Goal: Information Seeking & Learning: Check status

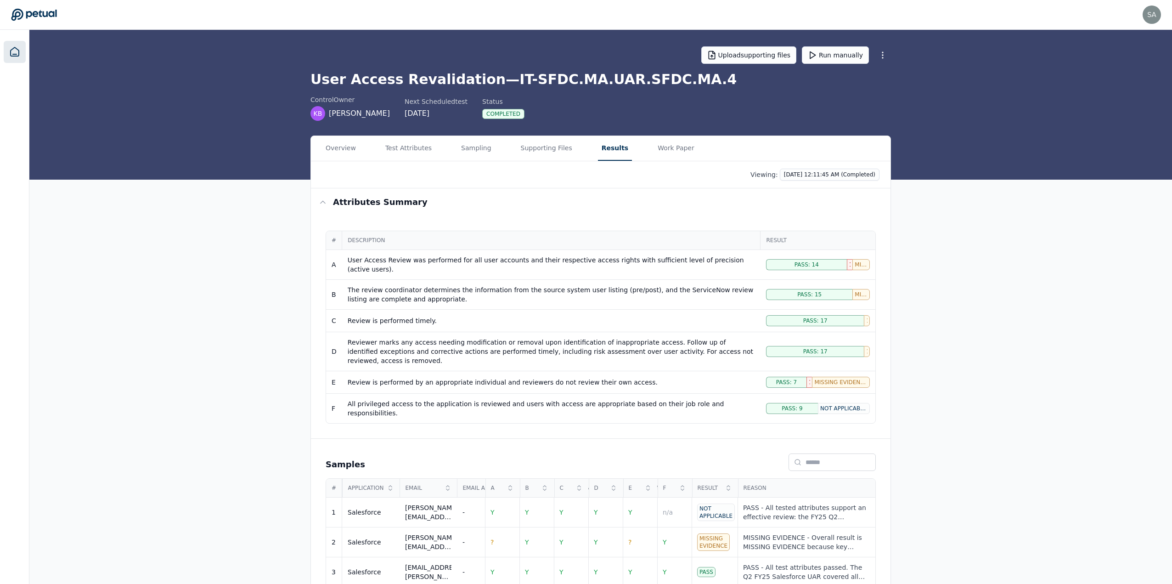
click at [11, 50] on icon at bounding box center [14, 51] width 11 height 11
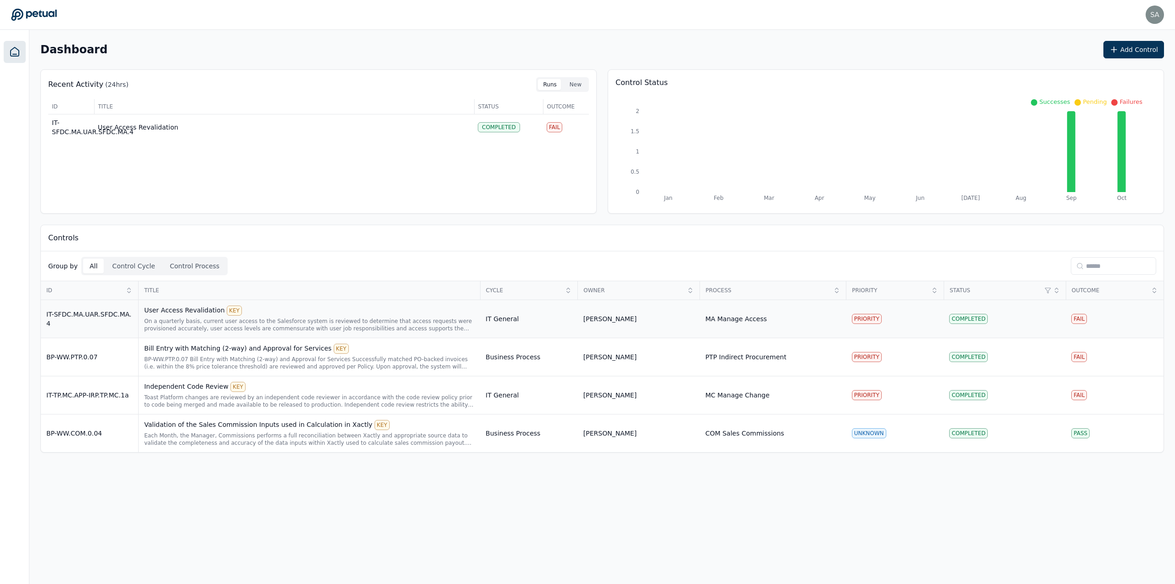
click at [396, 327] on div "On a quarterly basis, current user access to the Salesforce system is reviewed …" at bounding box center [309, 324] width 331 height 15
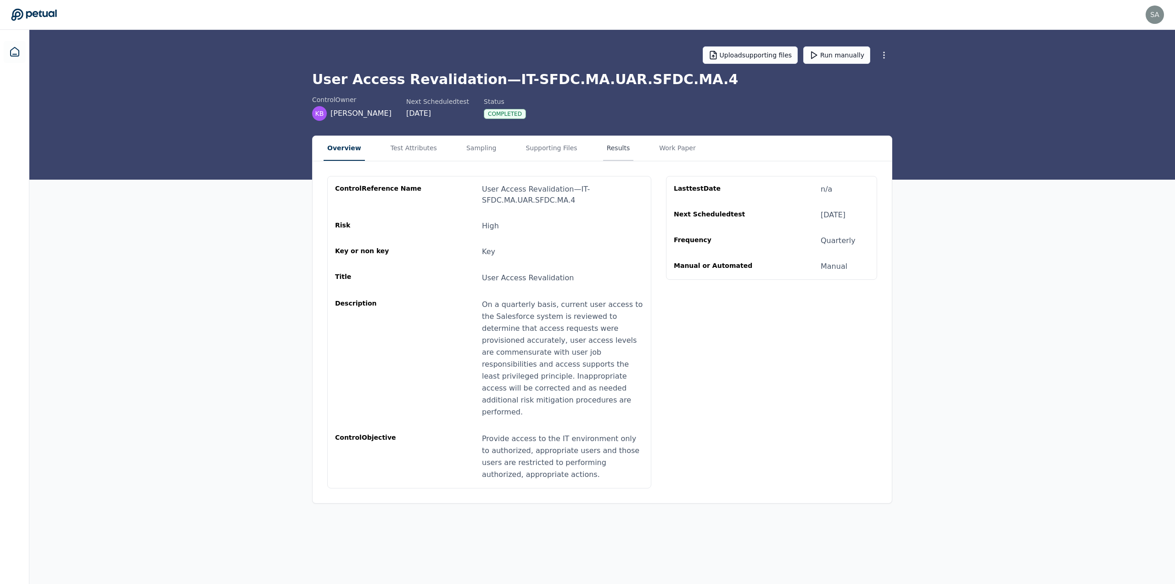
click at [603, 150] on button "Results" at bounding box center [618, 148] width 31 height 25
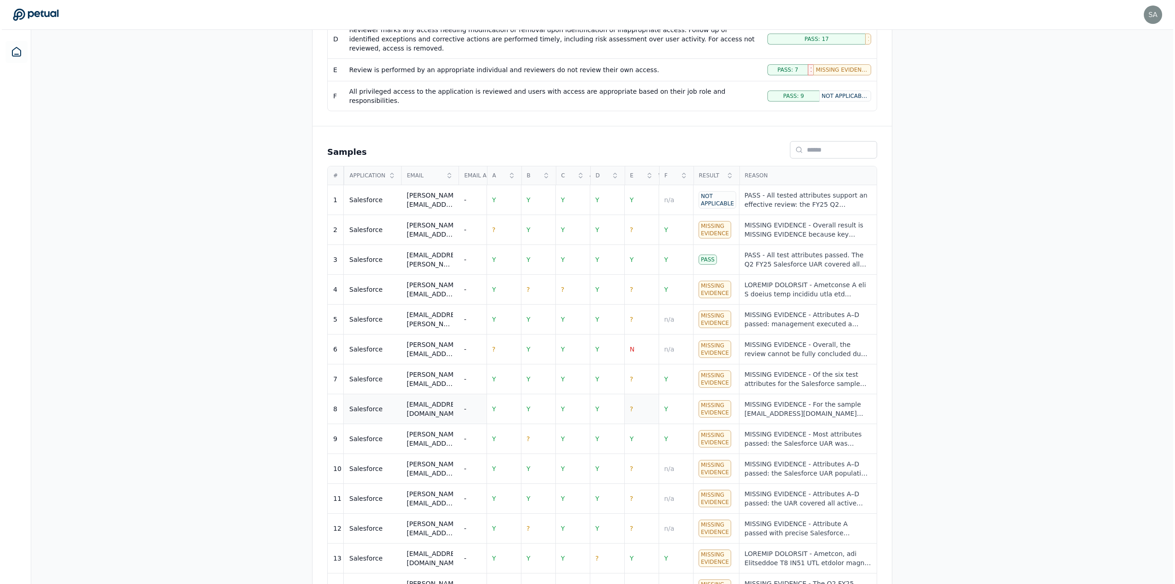
scroll to position [308, 0]
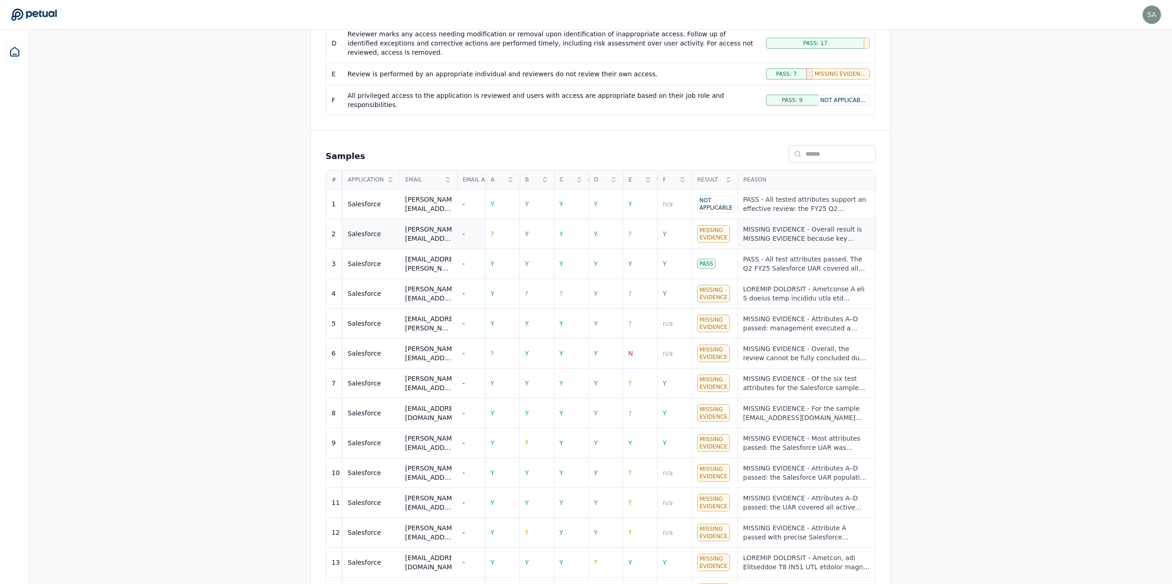
click at [826, 225] on div "MISSING EVIDENCE - Overall result is MISSING EVIDENCE because key evidence gaps…" at bounding box center [806, 234] width 127 height 18
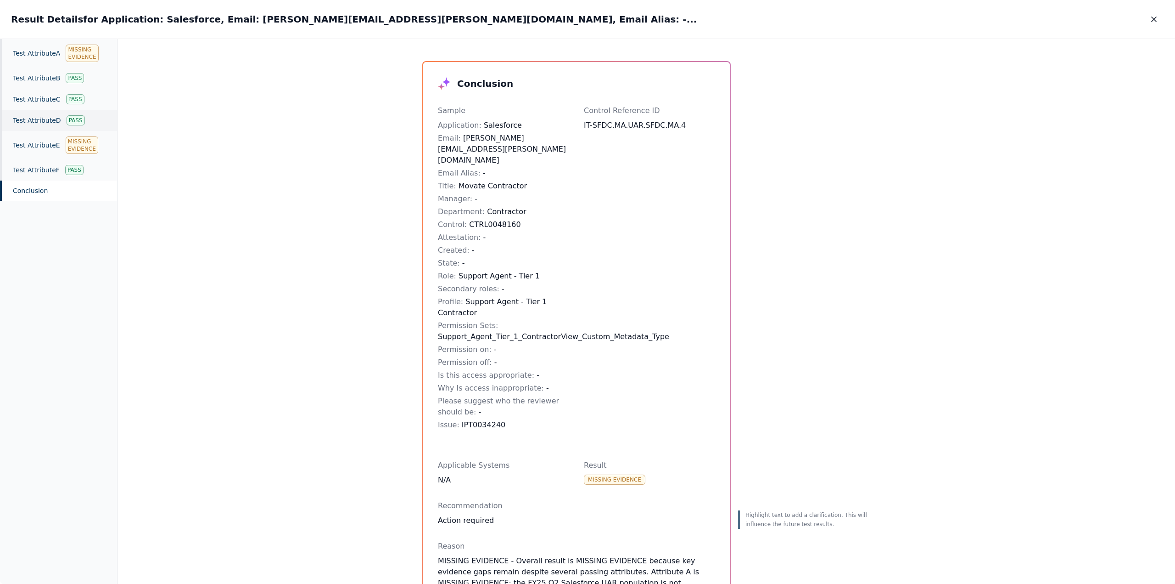
click at [40, 121] on div "Test Attribute D Pass" at bounding box center [58, 120] width 117 height 21
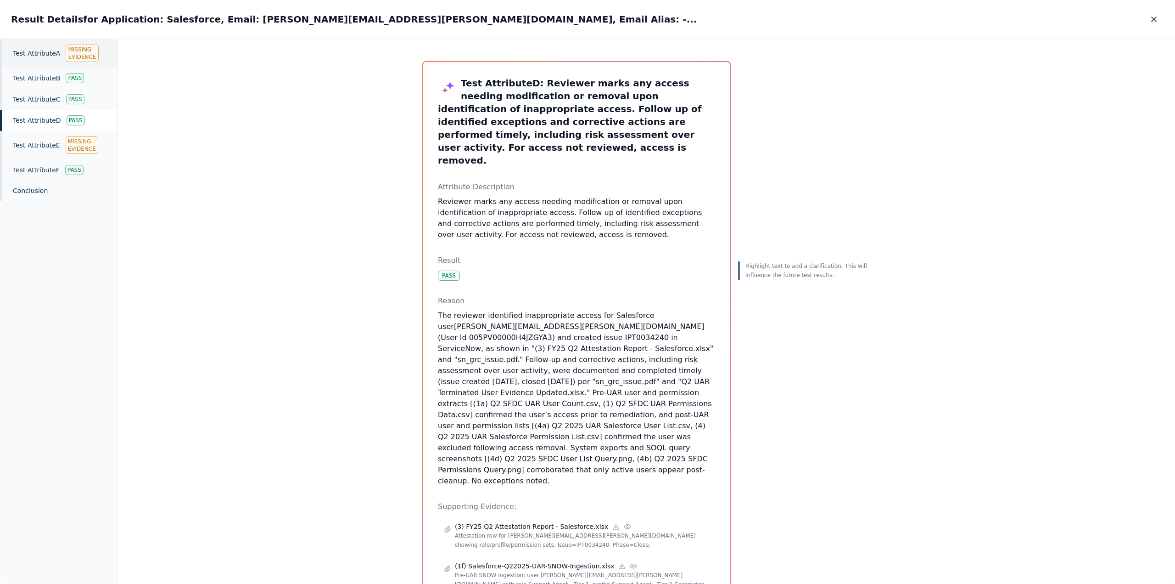
click at [47, 54] on div "Test Attribute A Missing Evidence" at bounding box center [58, 53] width 117 height 28
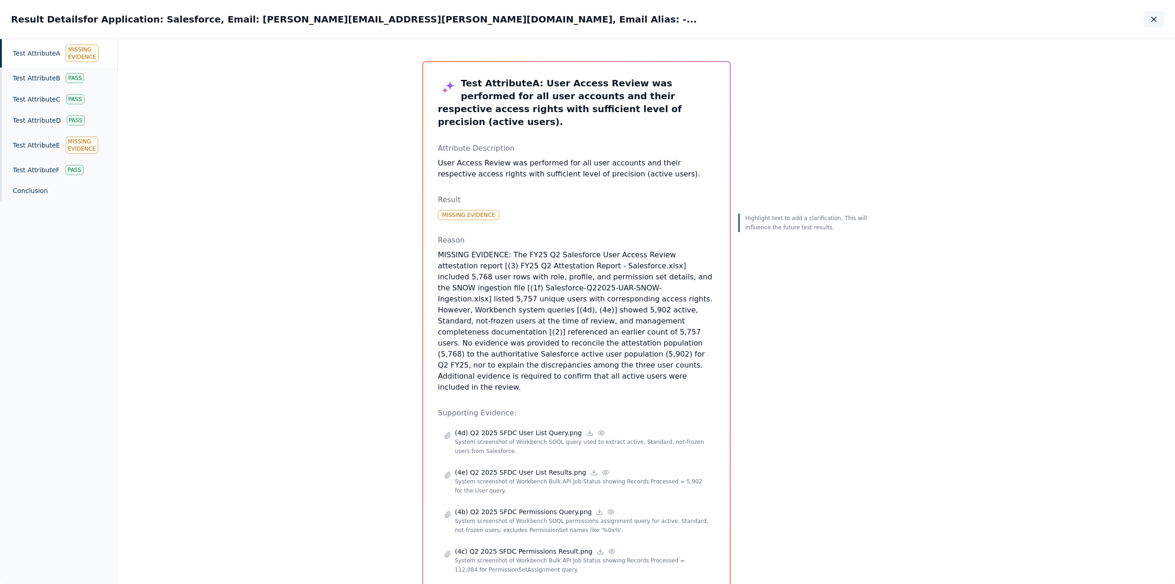
click at [1152, 17] on icon "button" at bounding box center [1154, 19] width 5 height 5
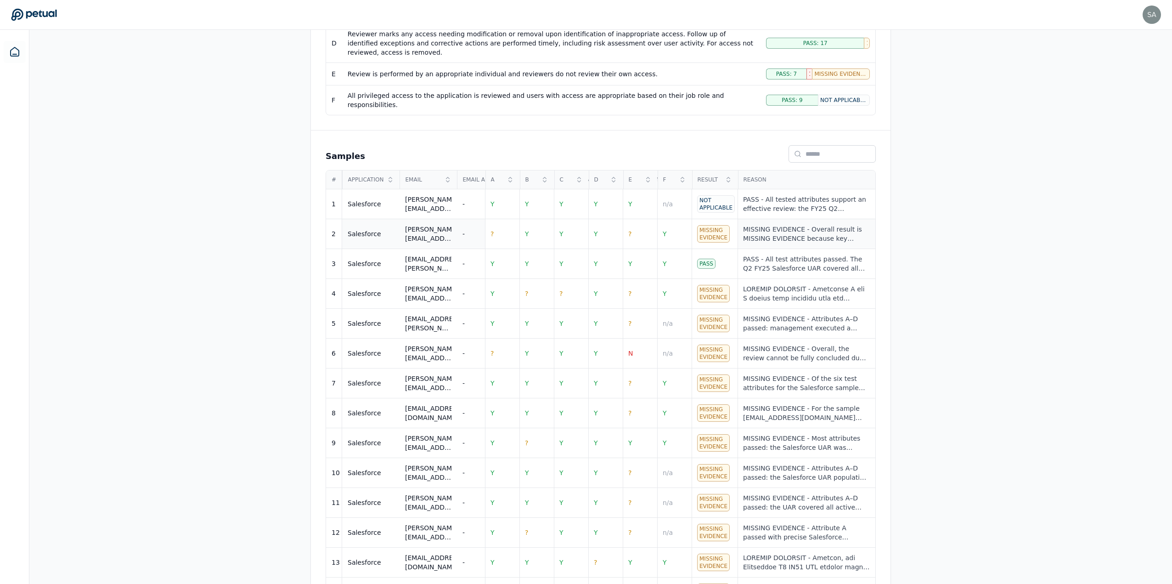
click at [753, 225] on div "MISSING EVIDENCE - Overall result is MISSING EVIDENCE because key evidence gaps…" at bounding box center [806, 234] width 127 height 18
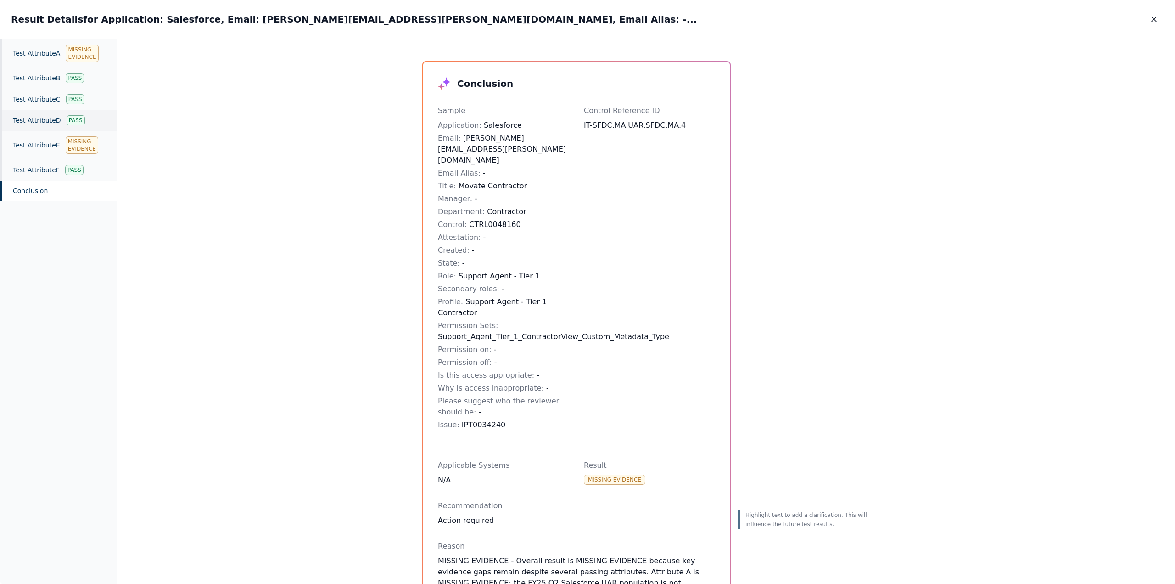
click at [43, 117] on div "Test Attribute D Pass" at bounding box center [58, 120] width 117 height 21
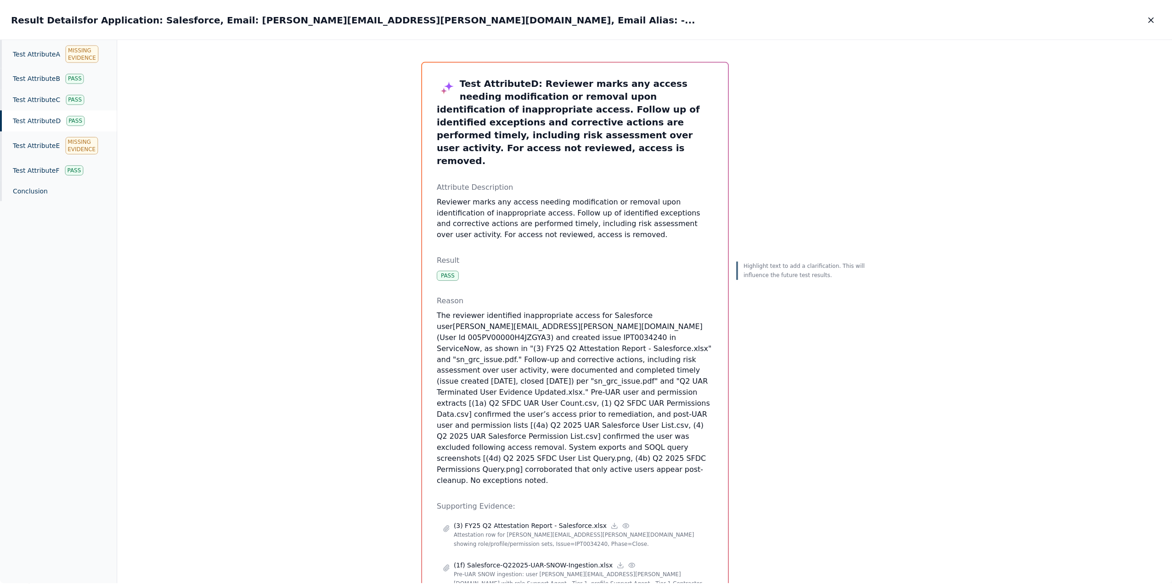
scroll to position [46, 0]
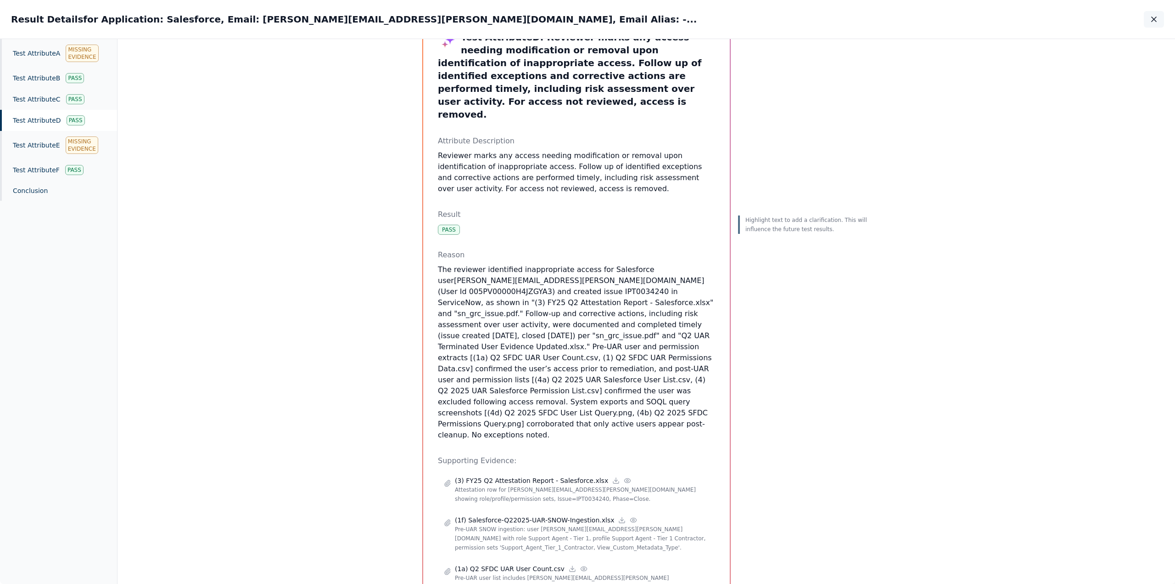
click at [1155, 18] on icon "button" at bounding box center [1154, 19] width 9 height 9
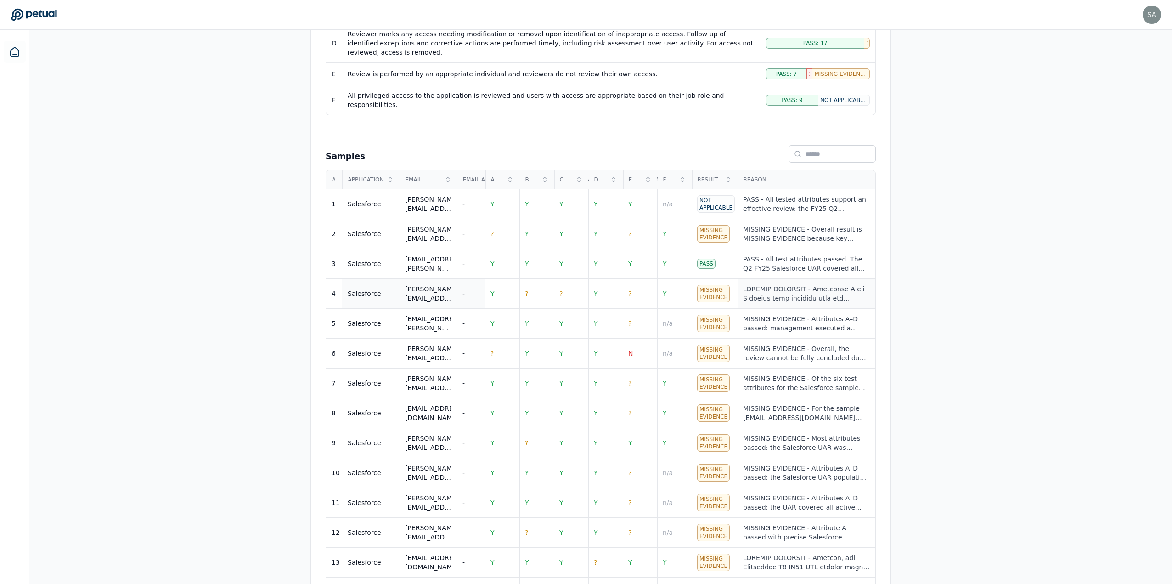
click at [825, 284] on div at bounding box center [806, 293] width 127 height 18
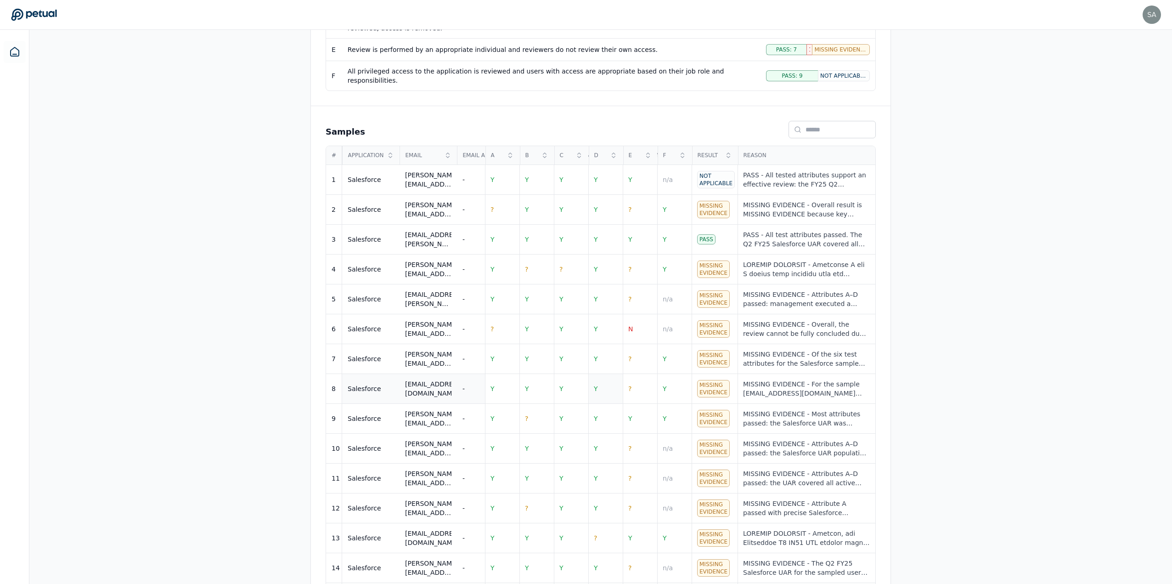
scroll to position [354, 0]
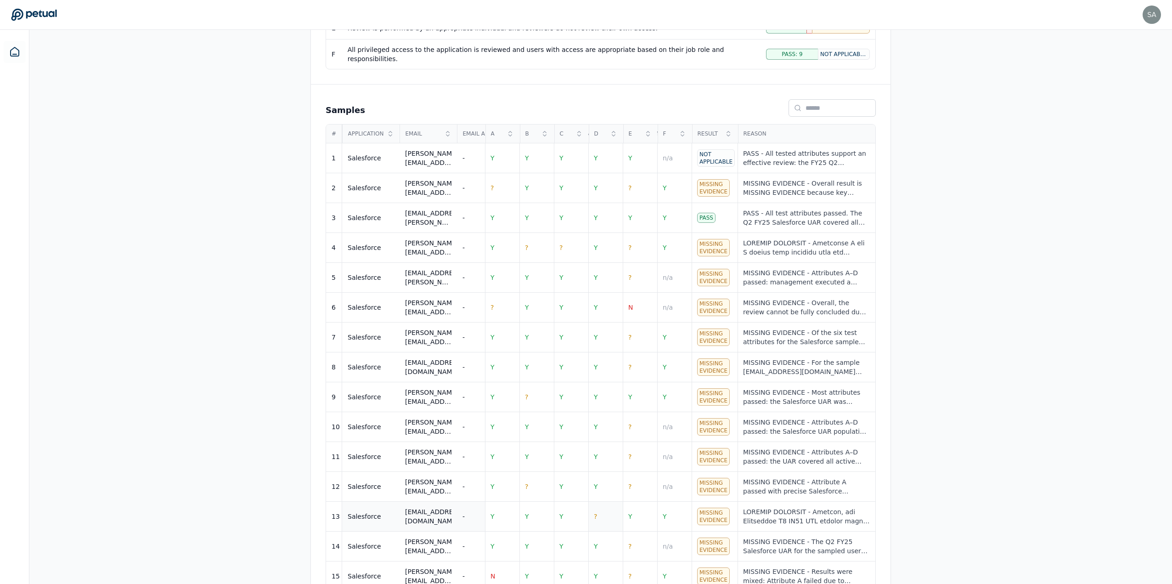
click at [596, 512] on span "?" at bounding box center [595, 515] width 3 height 7
click at [769, 507] on div at bounding box center [806, 516] width 127 height 18
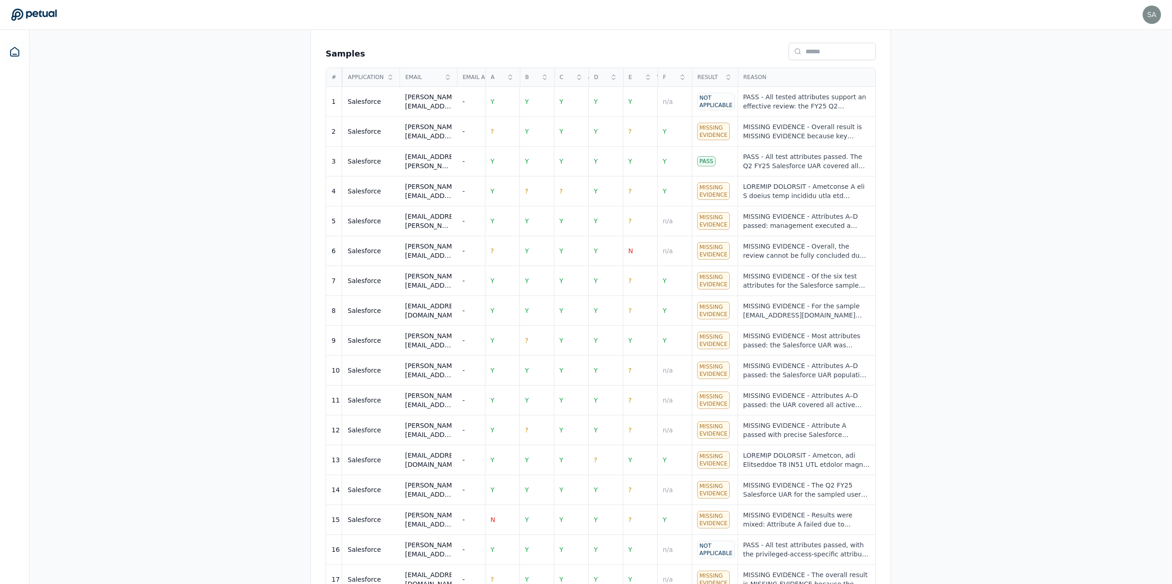
scroll to position [446, 0]
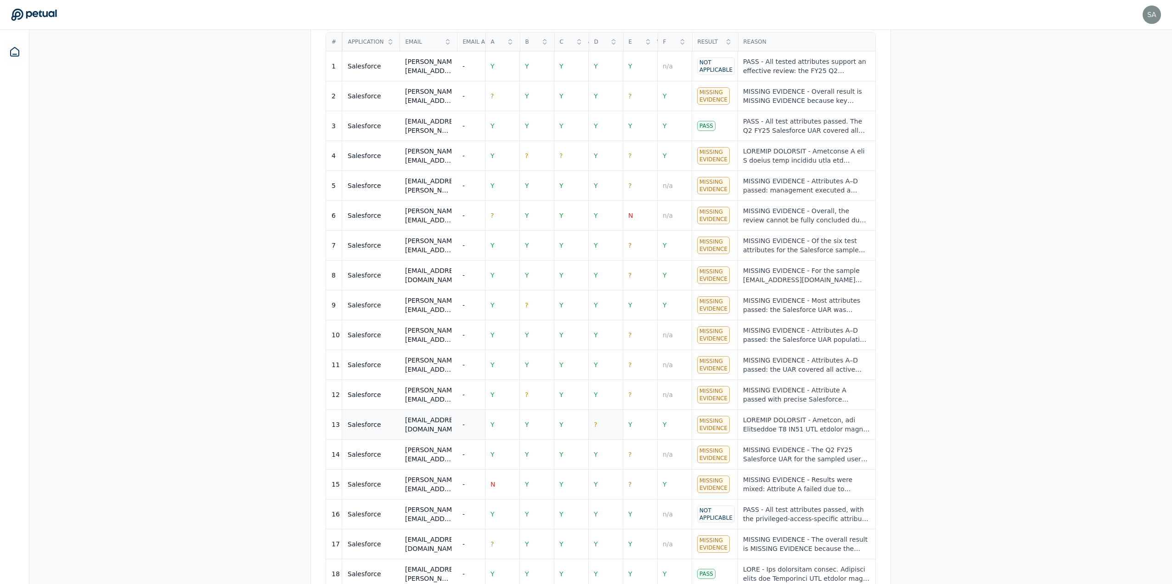
click at [596, 421] on span "?" at bounding box center [595, 424] width 3 height 7
click at [793, 415] on div at bounding box center [806, 424] width 127 height 18
click at [968, 346] on div "Overview Test Attributes Sampling Supporting Files Results Work Paper Viewing: …" at bounding box center [600, 147] width 1142 height 914
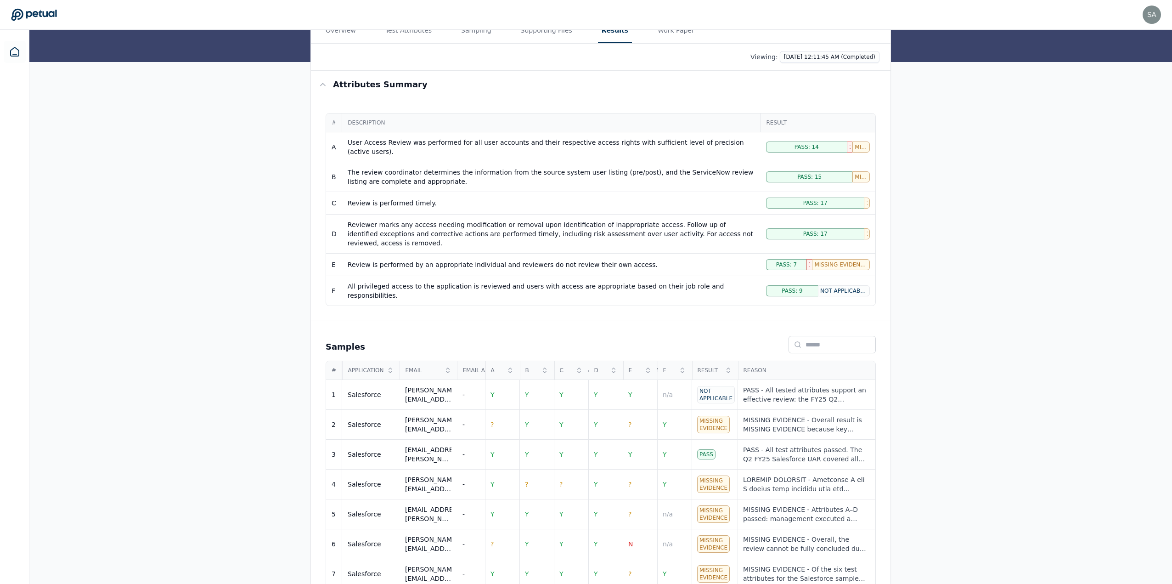
scroll to position [138, 0]
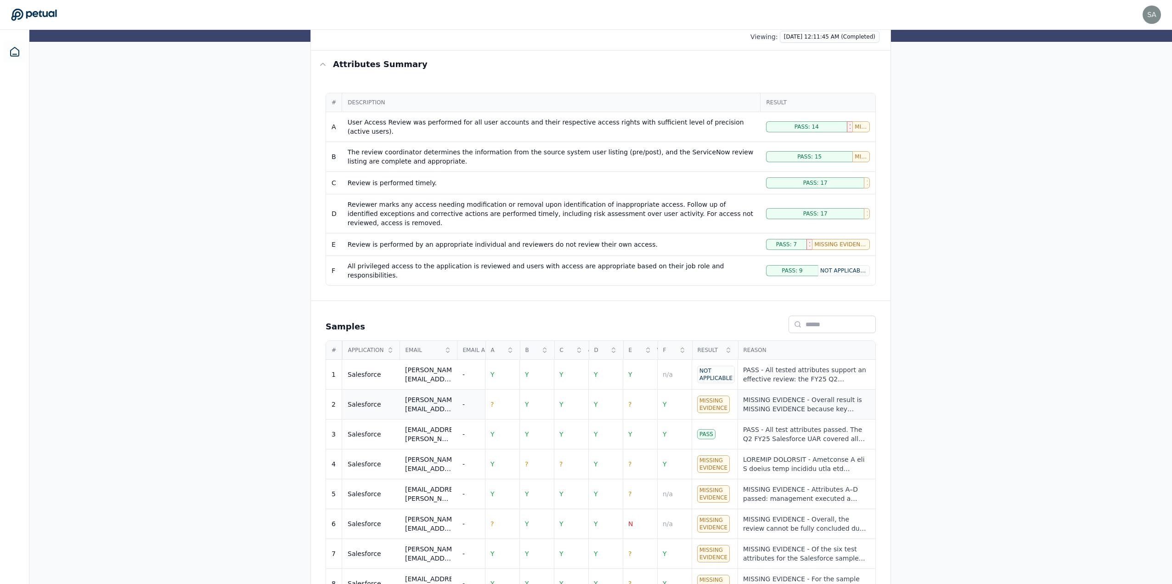
click at [772, 389] on td "MISSING EVIDENCE - Overall result is MISSING EVIDENCE because key evidence gaps…" at bounding box center [806, 404] width 138 height 30
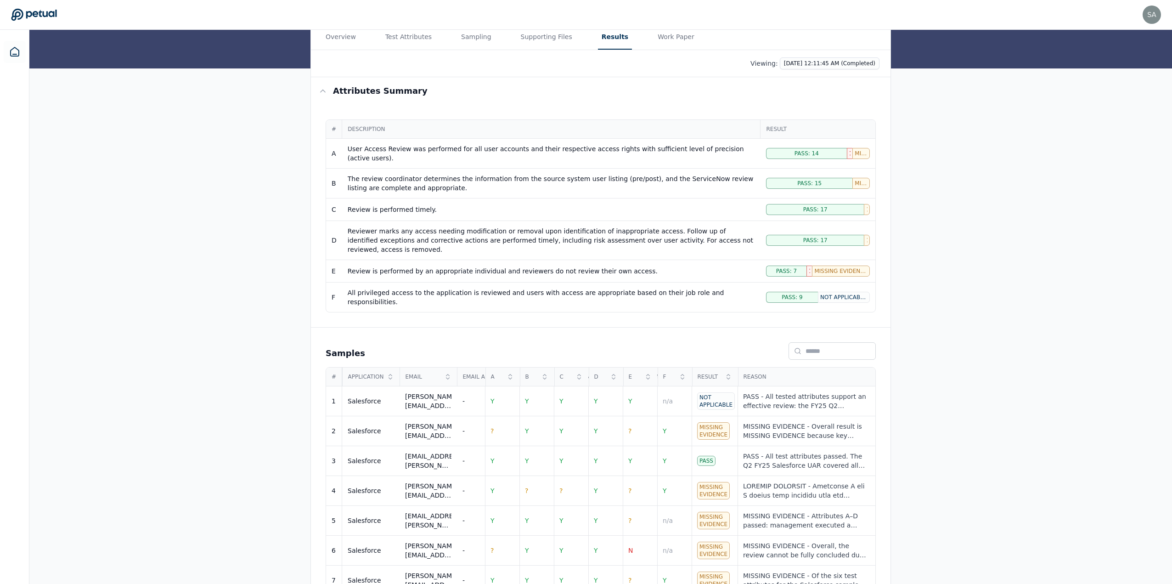
scroll to position [0, 0]
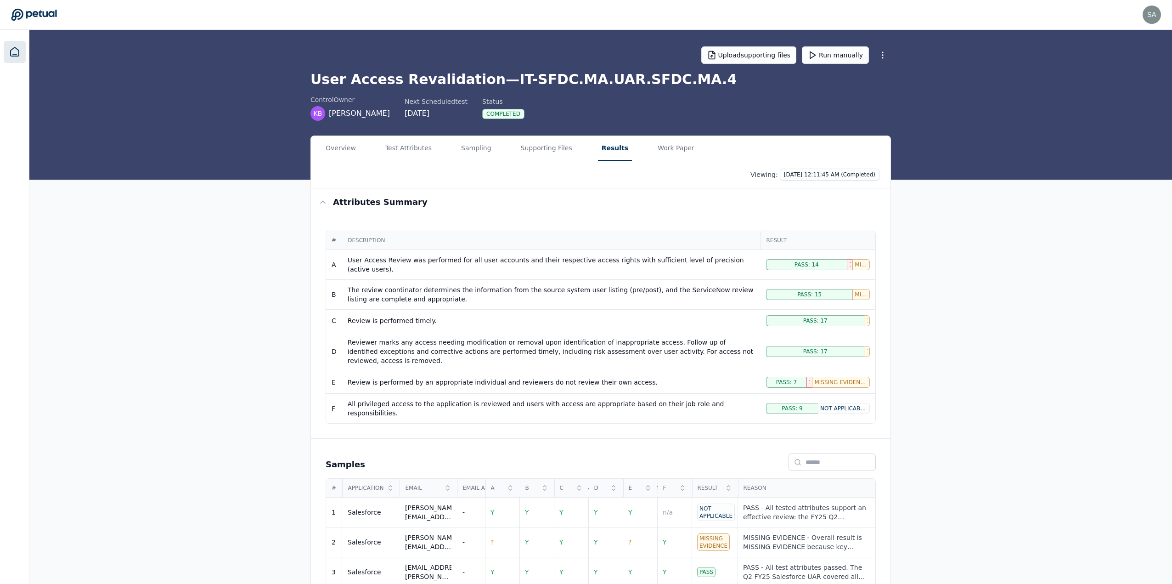
click at [13, 51] on icon at bounding box center [14, 51] width 11 height 11
click at [1025, 304] on div "Overview Test Attributes Sampling Supporting Files Results Work Paper Viewing: …" at bounding box center [600, 592] width 1142 height 914
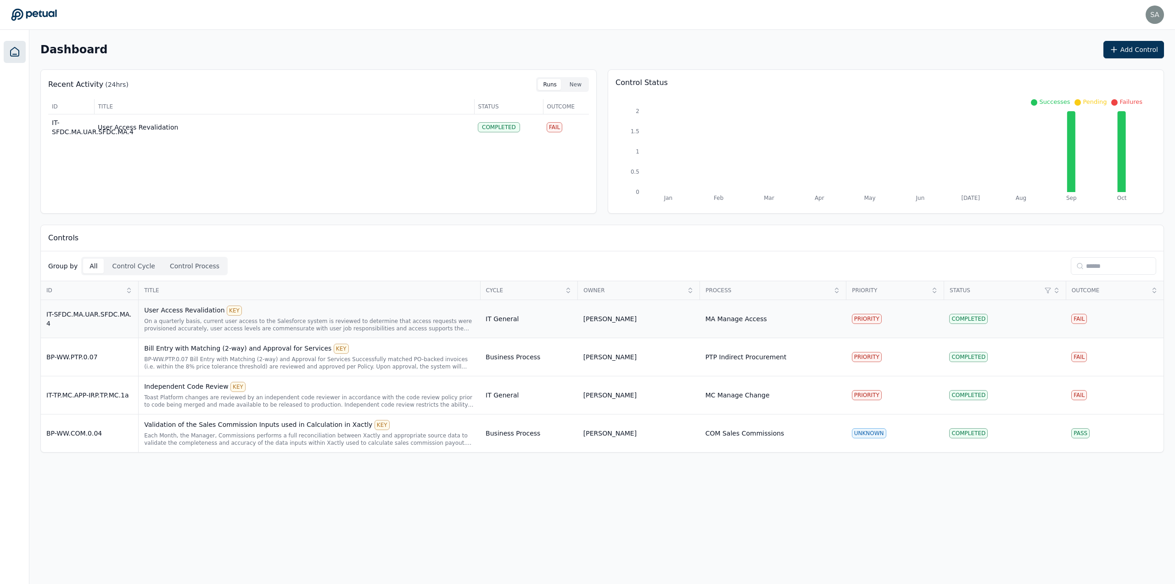
click at [346, 304] on td "User Access Revalidation KEY On a quarterly basis, current user access to the S…" at bounding box center [310, 319] width 342 height 38
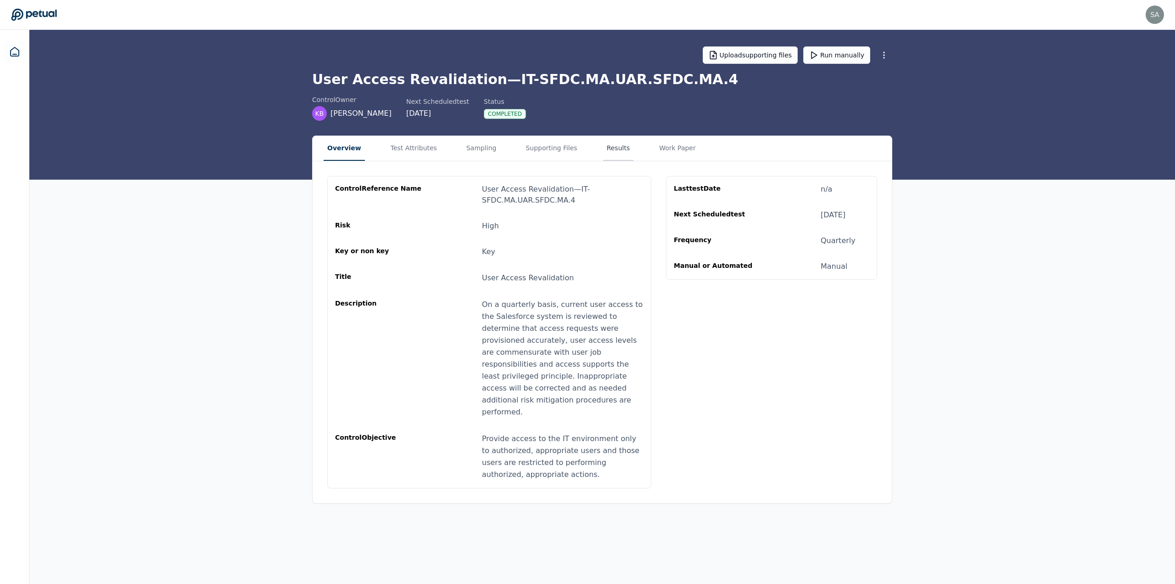
click at [603, 146] on button "Results" at bounding box center [618, 148] width 31 height 25
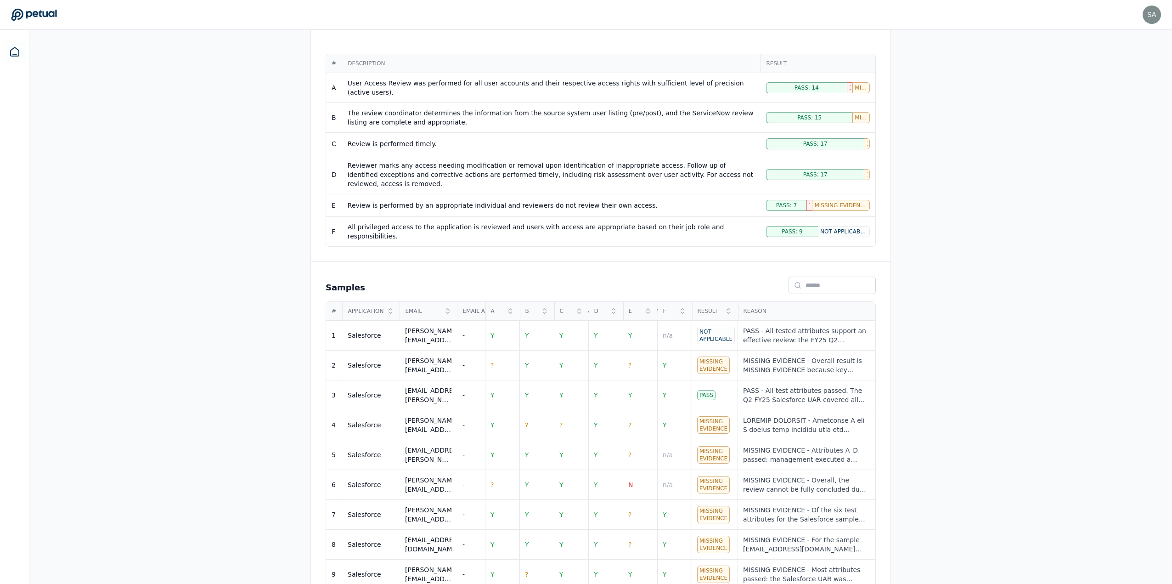
scroll to position [275, 0]
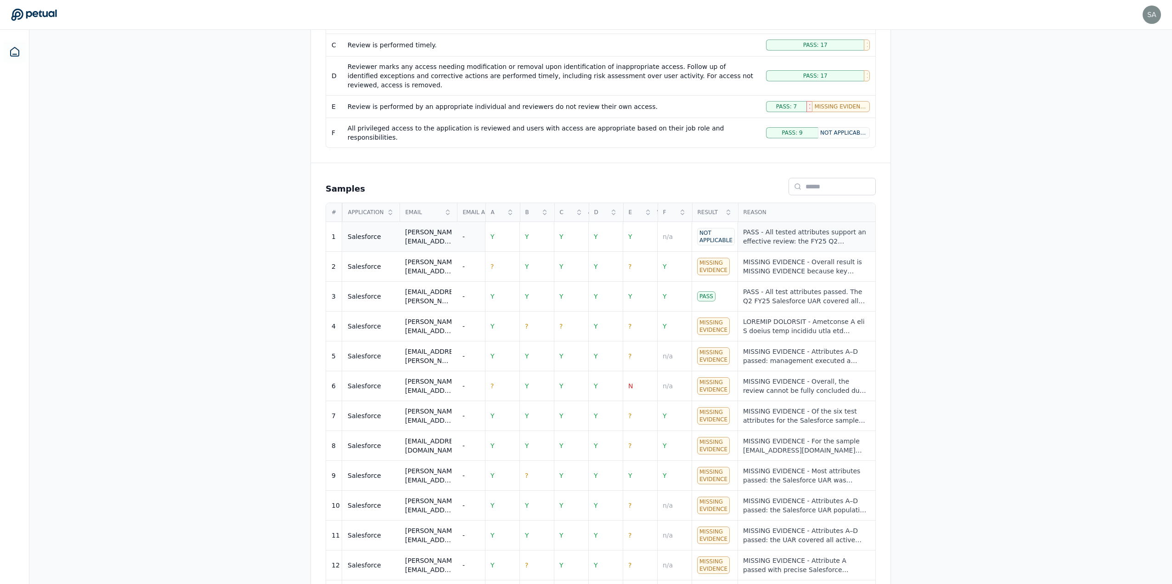
click at [775, 227] on div "PASS - All tested attributes support an effective review: the FY25 Q2 Salesforc…" at bounding box center [806, 236] width 127 height 18
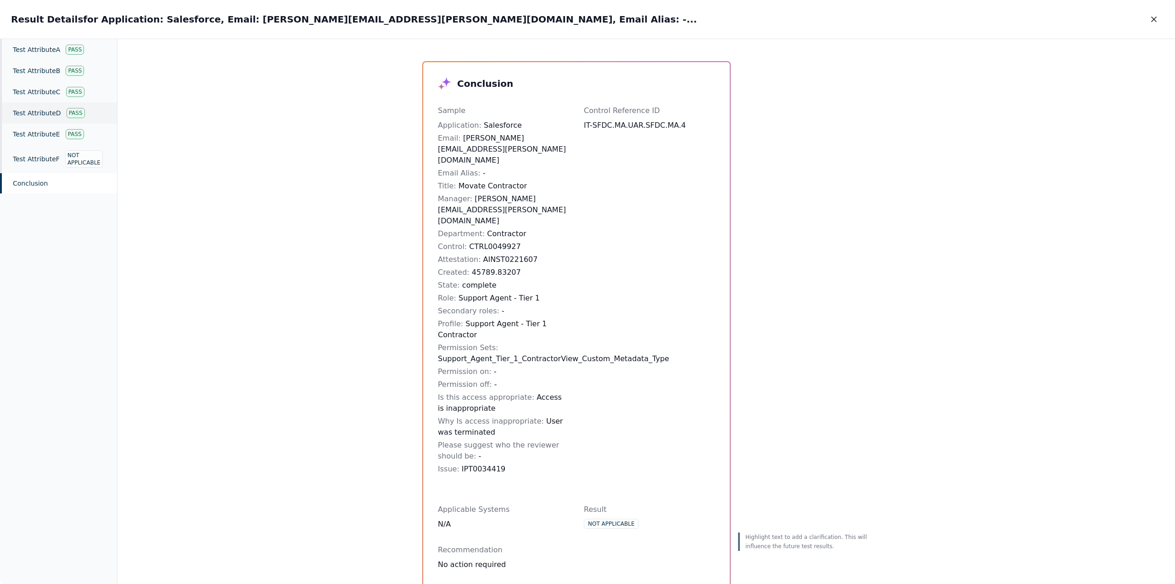
click at [41, 108] on div "Test Attribute D Pass" at bounding box center [58, 112] width 117 height 21
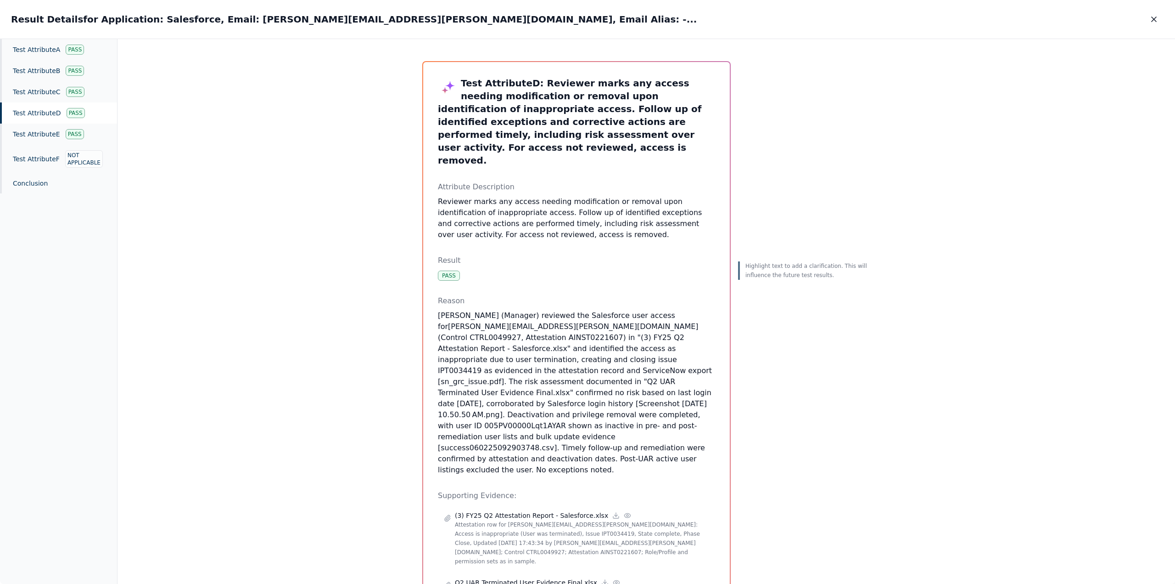
click at [922, 146] on div "Test Attribute D : Reviewer marks any access needing modification or removal up…" at bounding box center [647, 311] width 1058 height 545
click at [1157, 17] on icon "button" at bounding box center [1154, 19] width 9 height 9
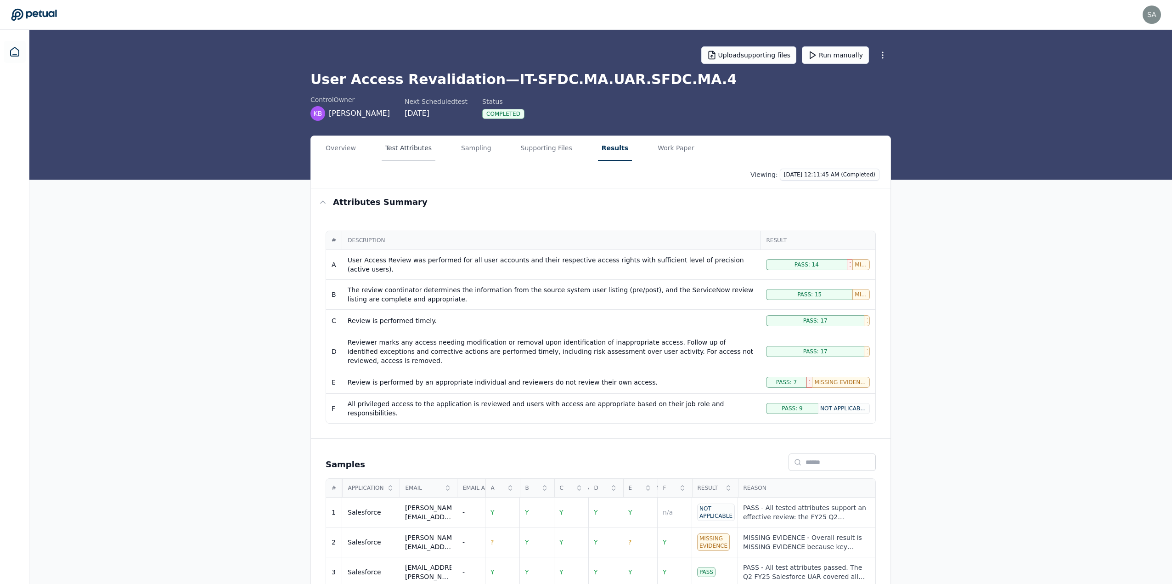
click at [405, 146] on button "Test Attributes" at bounding box center [409, 148] width 54 height 25
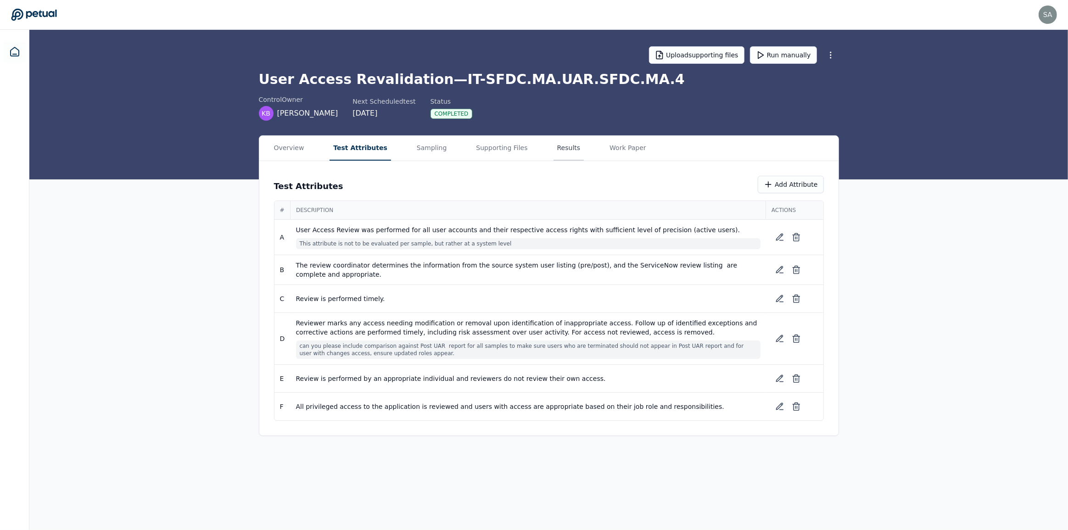
click at [554, 151] on button "Results" at bounding box center [569, 148] width 31 height 25
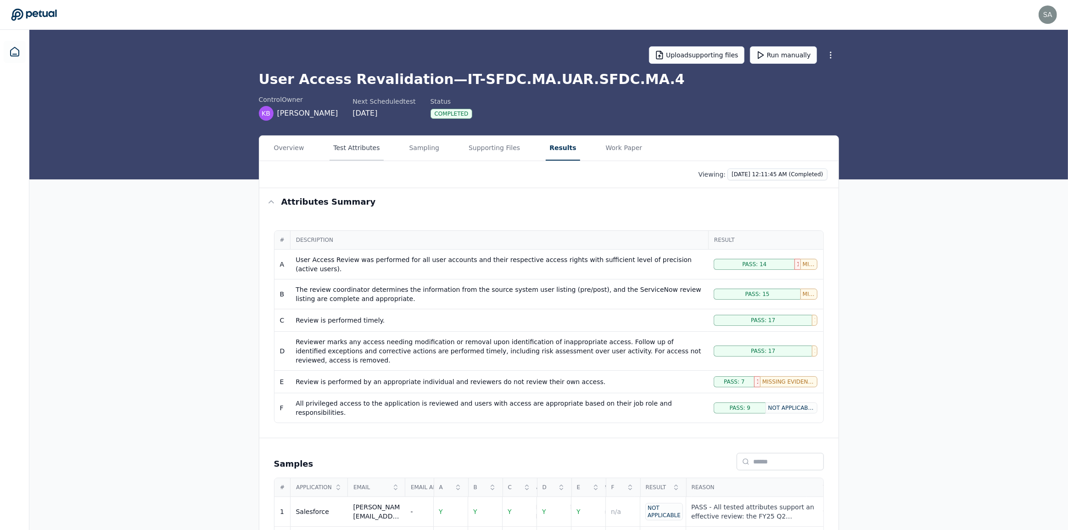
click at [354, 149] on button "Test Attributes" at bounding box center [357, 148] width 54 height 25
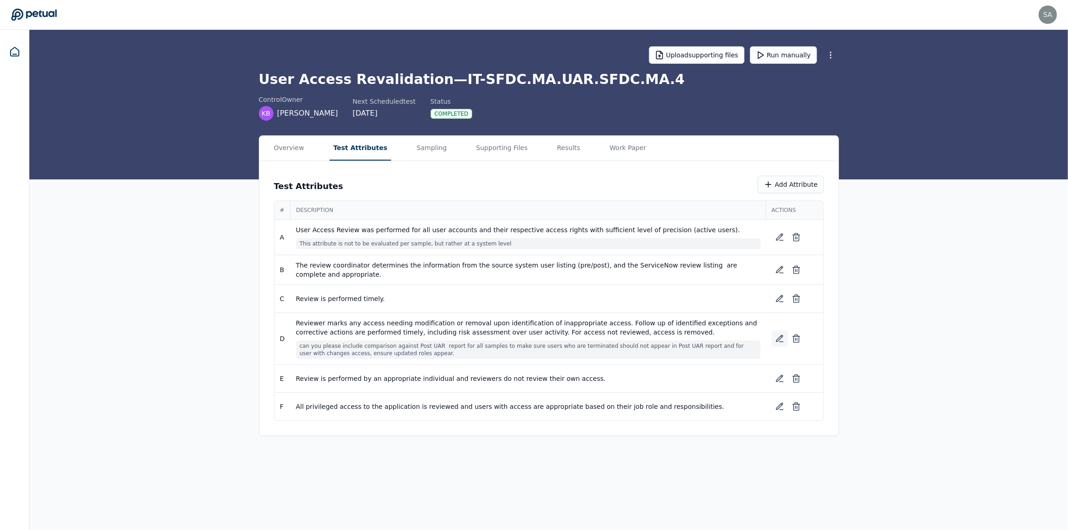
click at [781, 334] on icon at bounding box center [779, 338] width 9 height 9
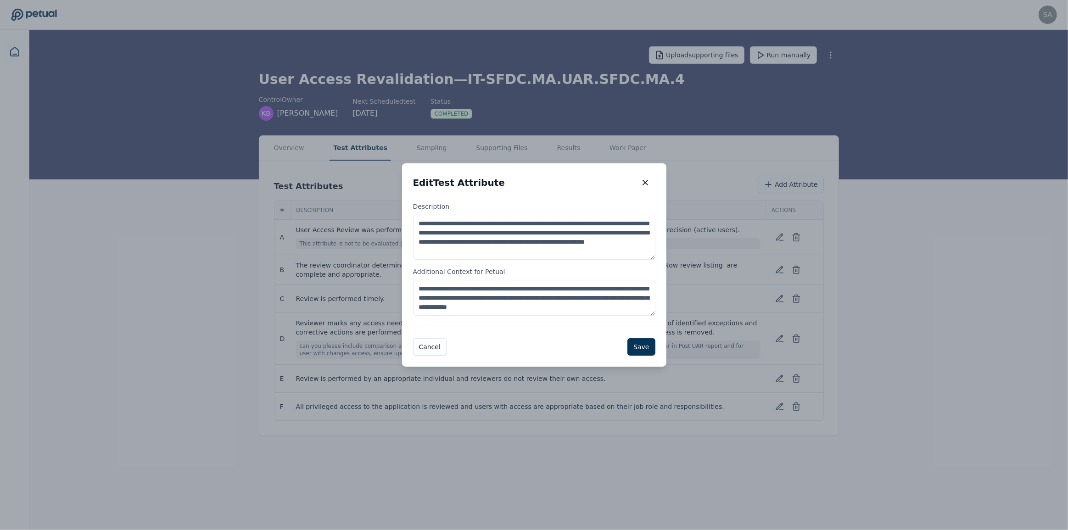
click at [500, 309] on textarea "**********" at bounding box center [534, 298] width 242 height 36
click at [594, 311] on textarea "**********" at bounding box center [534, 298] width 242 height 36
click at [642, 181] on icon "button" at bounding box center [645, 182] width 9 height 9
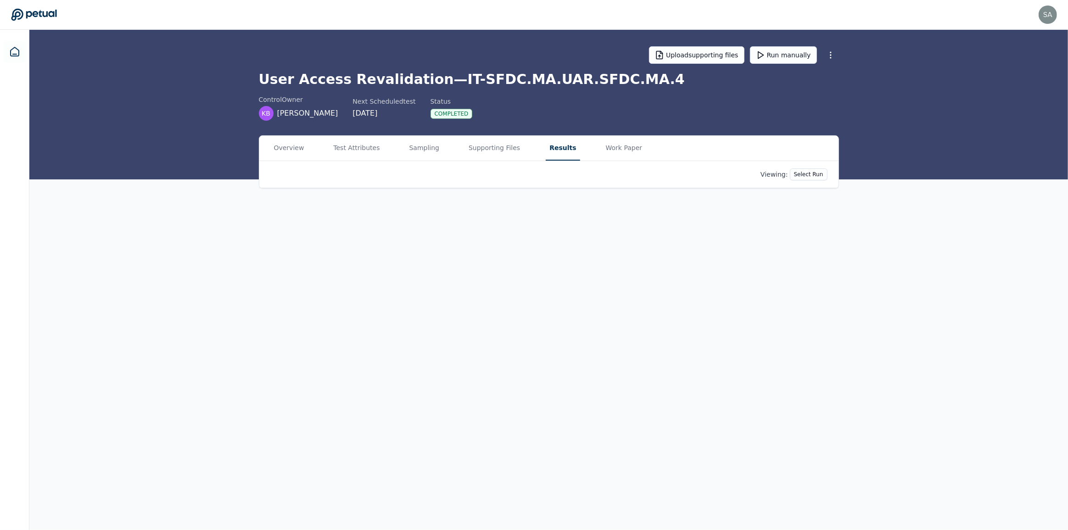
click at [547, 148] on button "Results" at bounding box center [563, 148] width 34 height 25
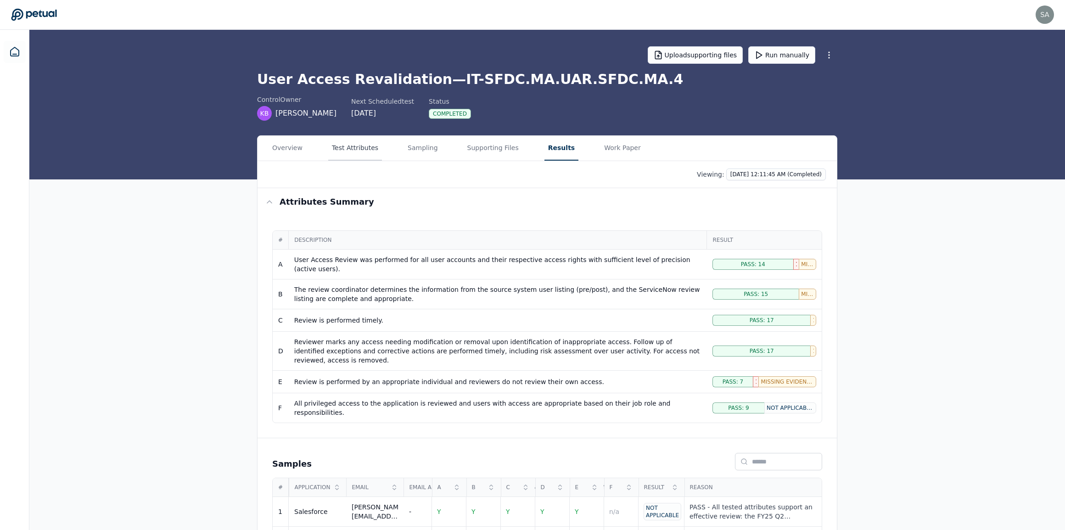
click at [360, 154] on button "Test Attributes" at bounding box center [355, 148] width 54 height 25
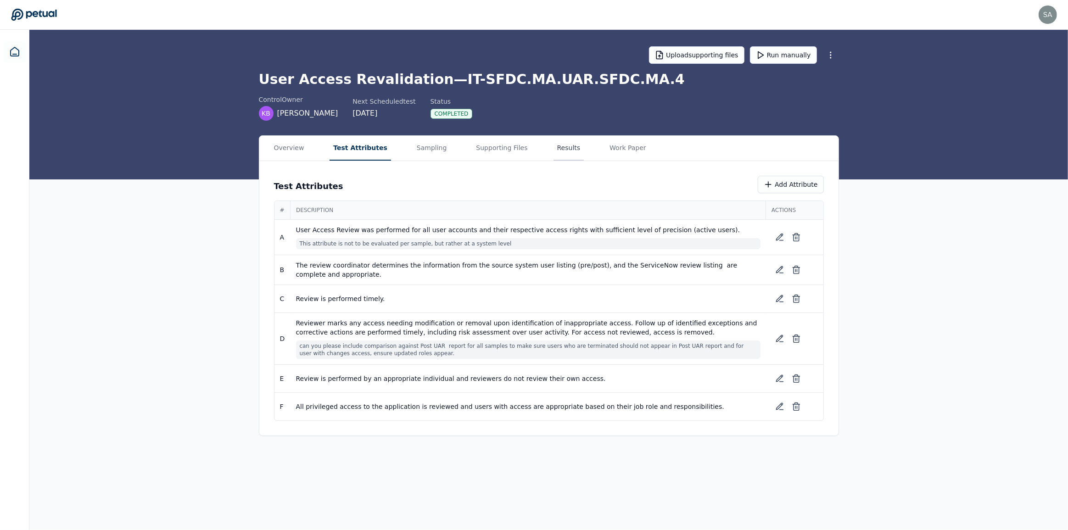
click at [554, 149] on button "Results" at bounding box center [569, 148] width 31 height 25
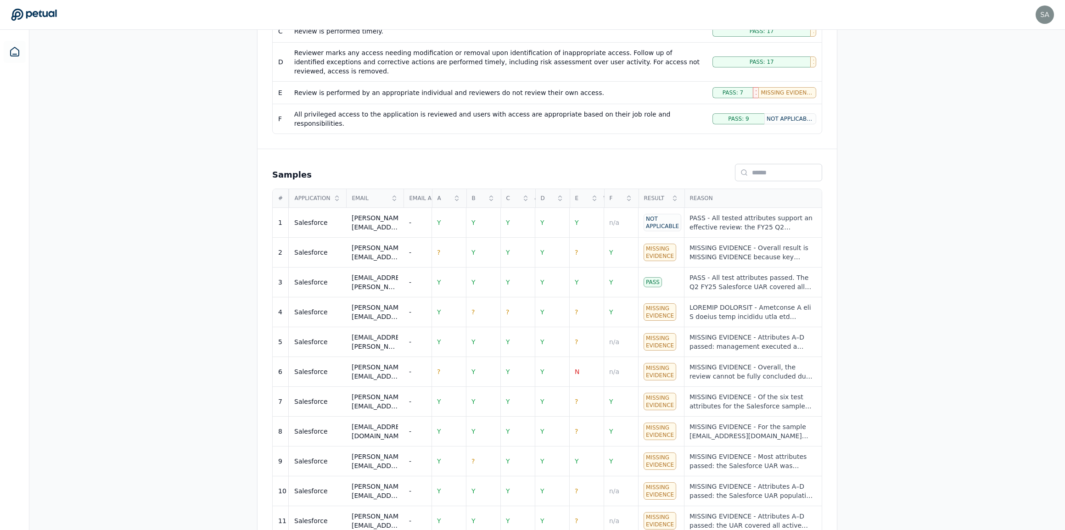
scroll to position [292, 0]
click at [862, 210] on div "Overview Test Attributes Sampling Supporting Files Results Work Paper Viewing: …" at bounding box center [547, 300] width 1036 height 914
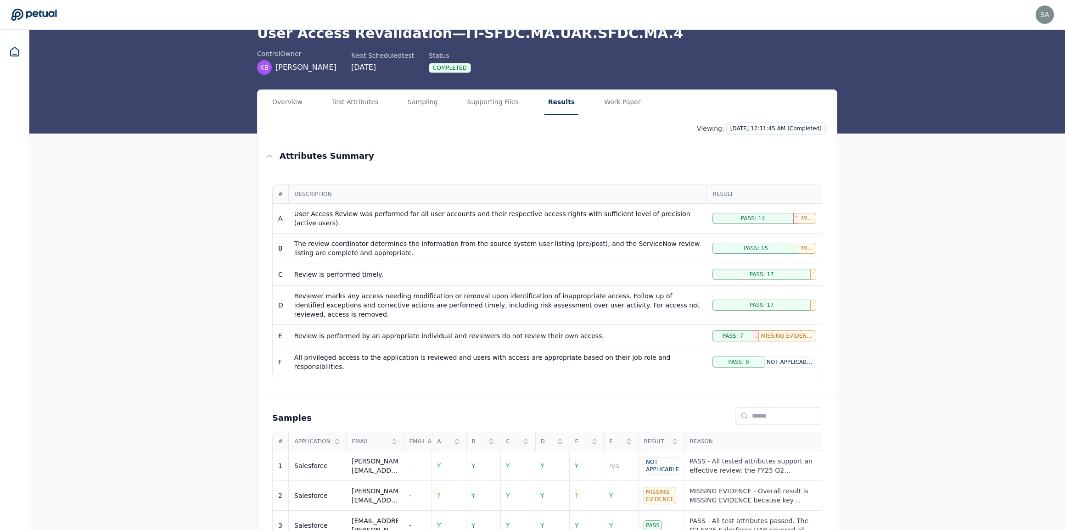
scroll to position [0, 0]
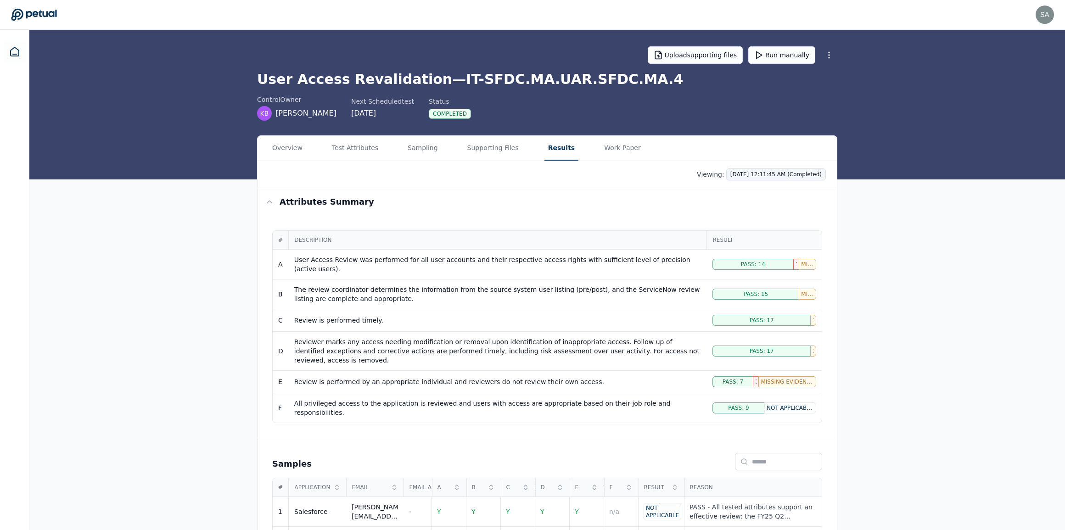
click at [792, 174] on html "[PERSON_NAME][EMAIL_ADDRESS][DOMAIN_NAME] [DOMAIN_NAME][EMAIL_ADDRESS][DOMAIN_N…" at bounding box center [532, 525] width 1065 height 1050
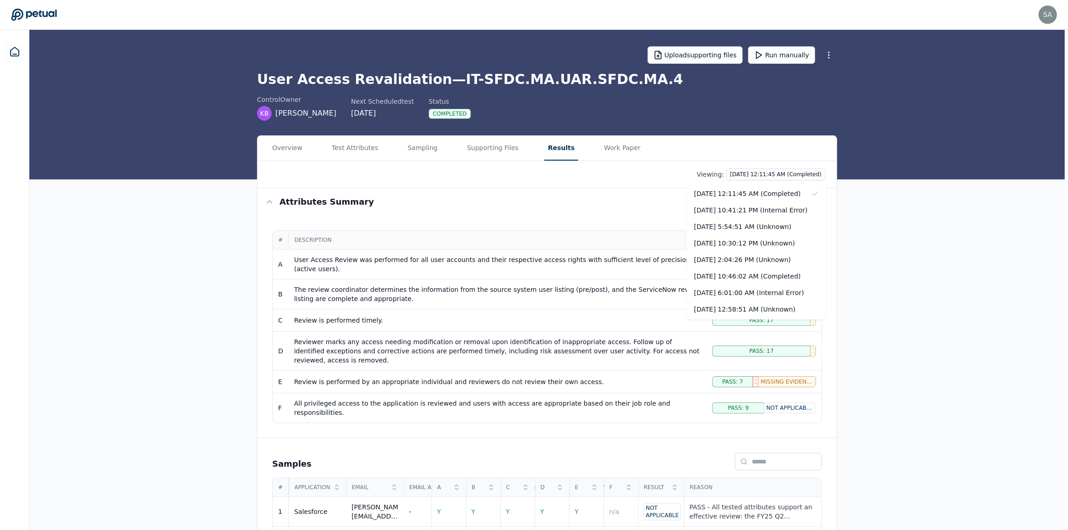
click at [899, 210] on html "[PERSON_NAME][EMAIL_ADDRESS][DOMAIN_NAME] [DOMAIN_NAME][EMAIL_ADDRESS][DOMAIN_N…" at bounding box center [534, 525] width 1068 height 1050
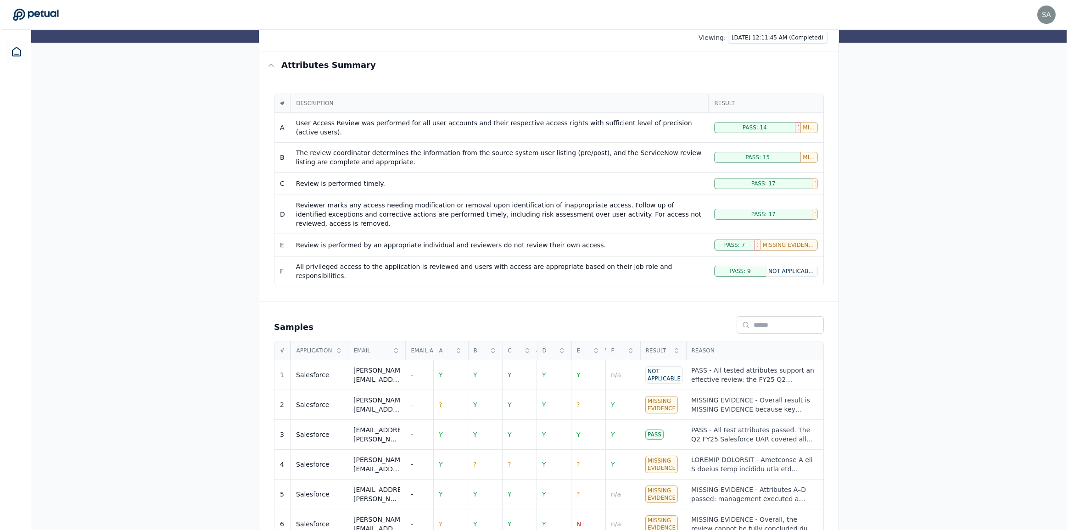
scroll to position [167, 0]
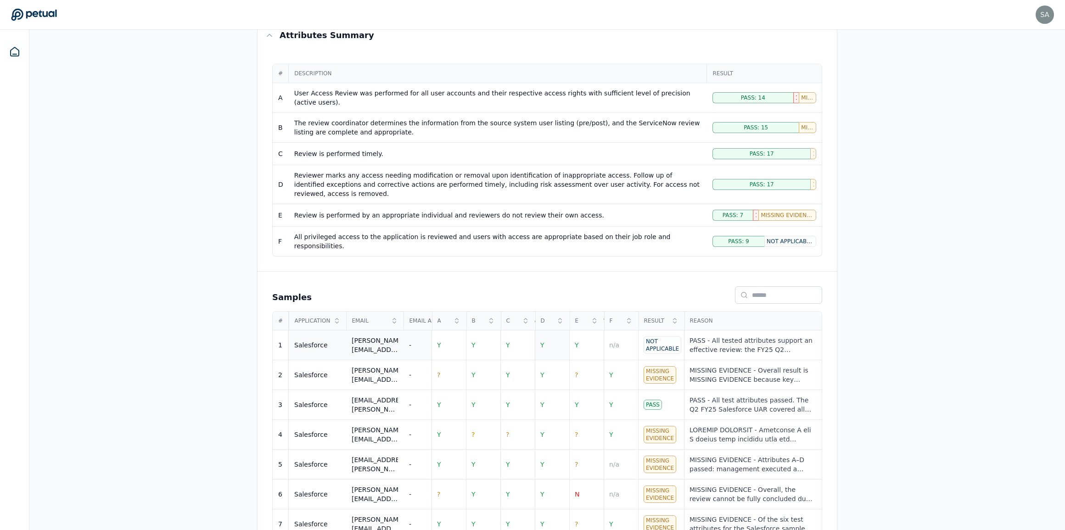
click at [543, 342] on span "Y" at bounding box center [542, 345] width 4 height 7
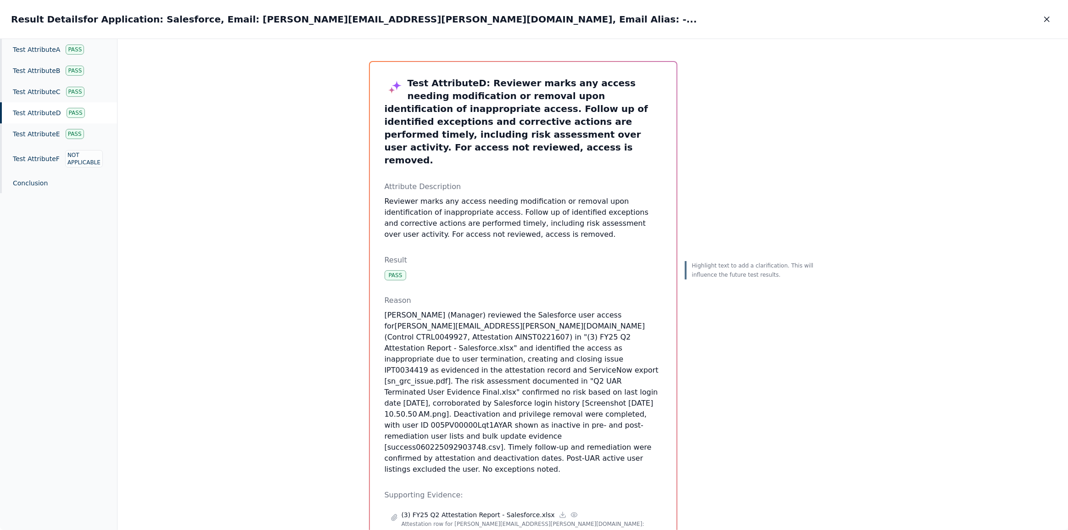
click at [43, 114] on div "Test Attribute D Pass" at bounding box center [58, 112] width 117 height 21
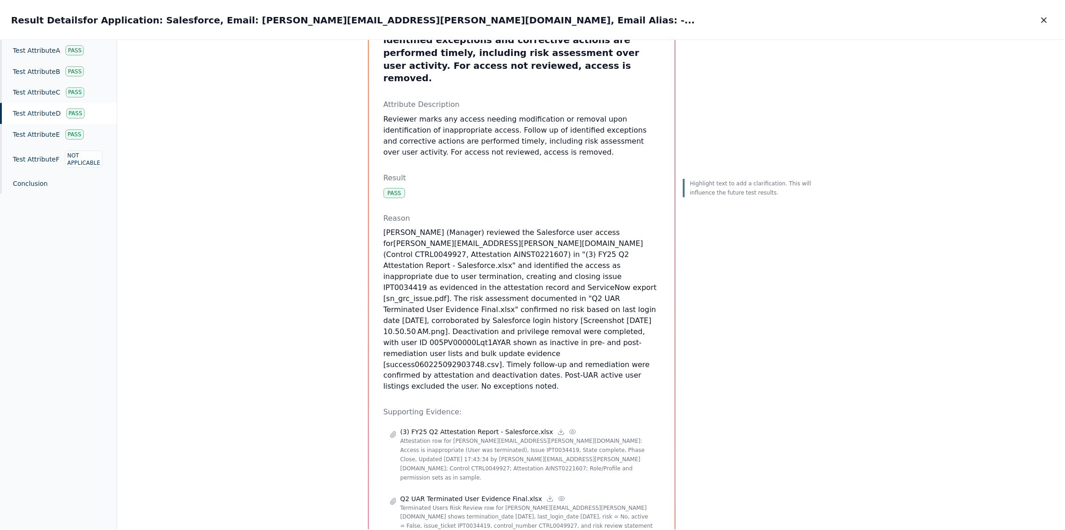
scroll to position [83, 0]
click at [1047, 17] on icon "button" at bounding box center [1047, 19] width 9 height 9
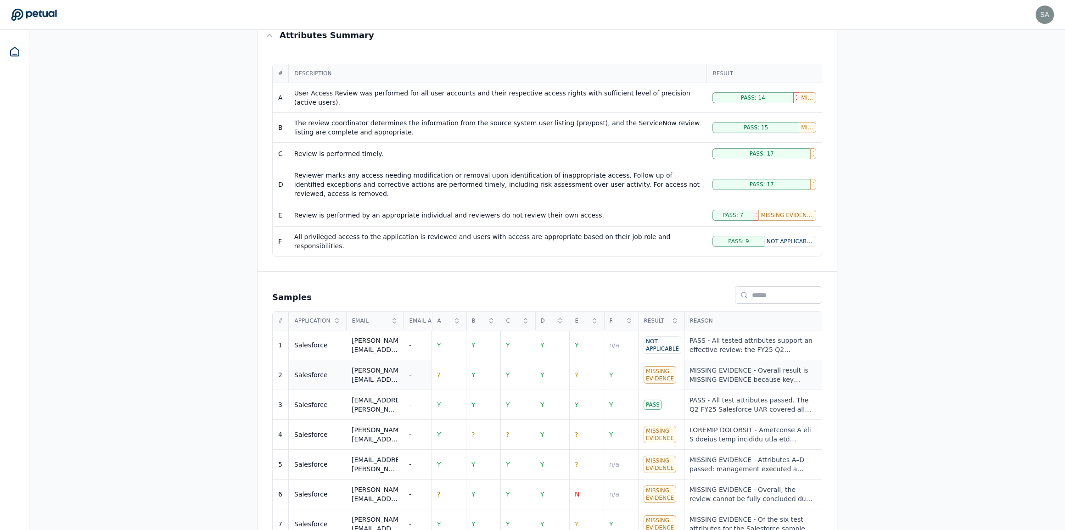
click at [761, 366] on div "MISSING EVIDENCE - Overall result is MISSING EVIDENCE because key evidence gaps…" at bounding box center [753, 375] width 127 height 18
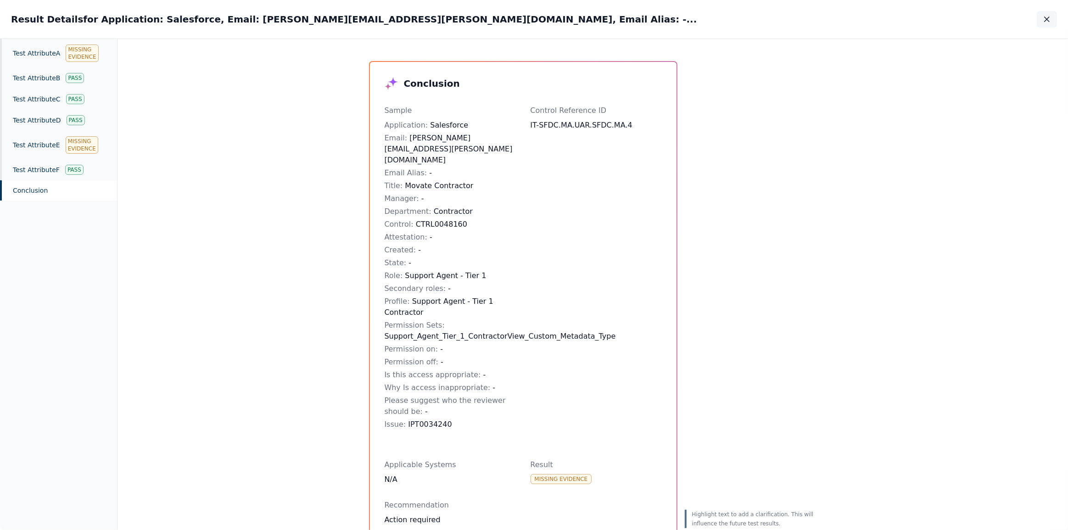
click at [1041, 16] on button "button" at bounding box center [1047, 19] width 20 height 17
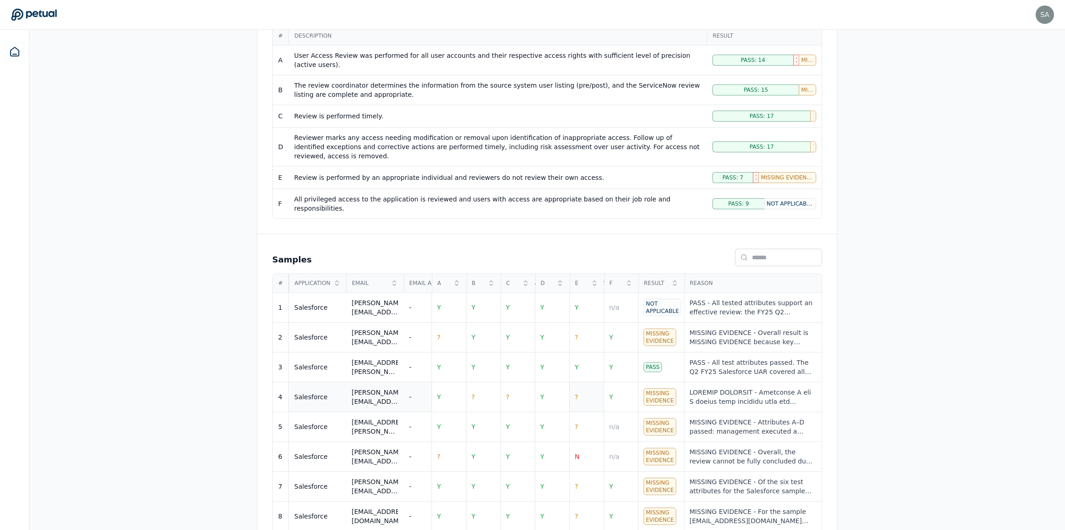
scroll to position [208, 0]
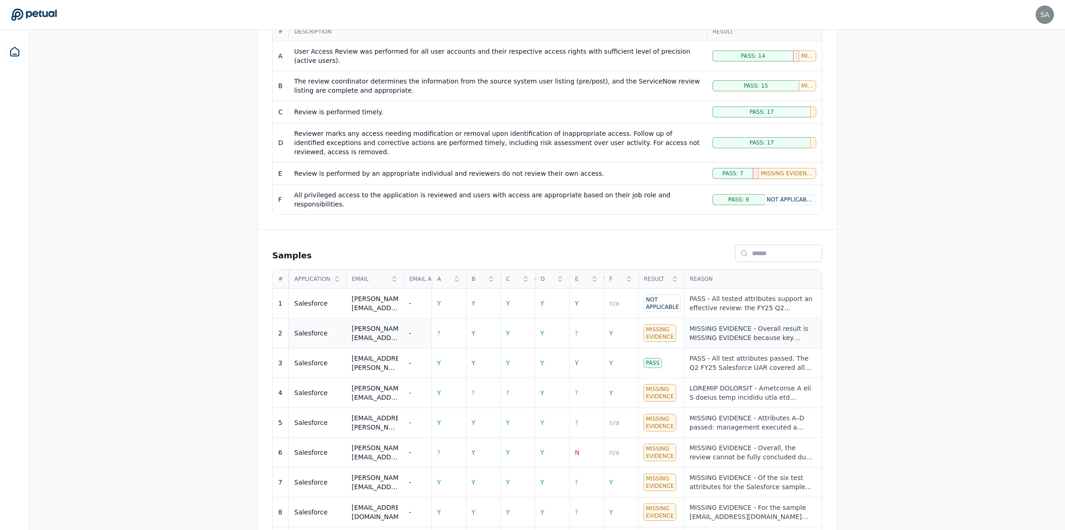
click at [714, 324] on div "MISSING EVIDENCE - Overall result is MISSING EVIDENCE because key evidence gaps…" at bounding box center [753, 333] width 127 height 18
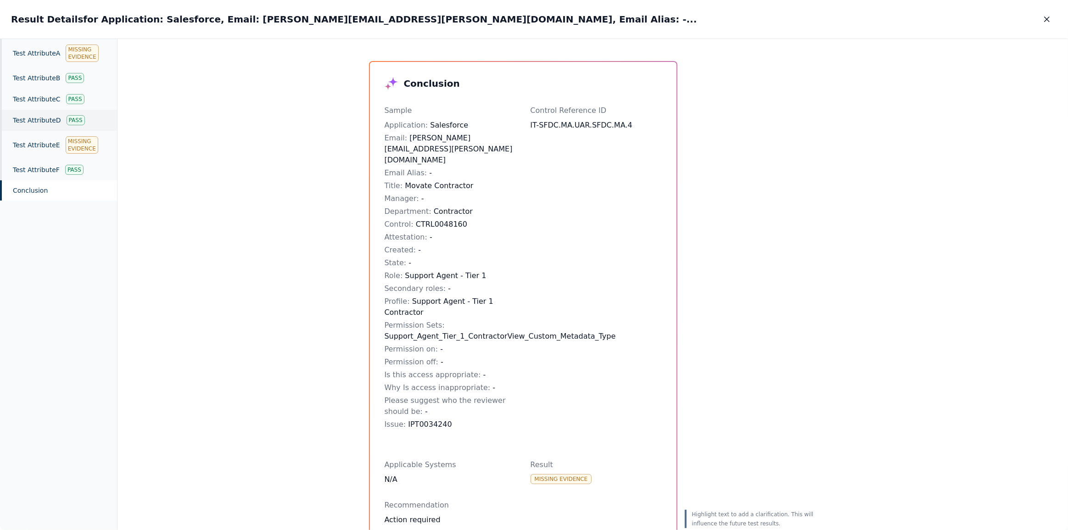
click at [46, 119] on div "Test Attribute D Pass" at bounding box center [58, 120] width 117 height 21
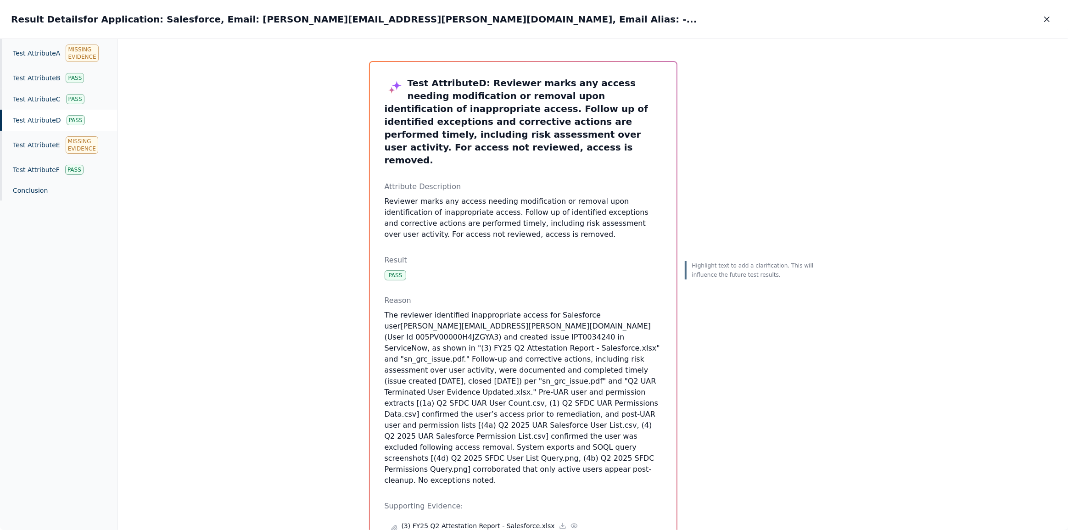
click at [1045, 21] on icon "button" at bounding box center [1047, 19] width 9 height 9
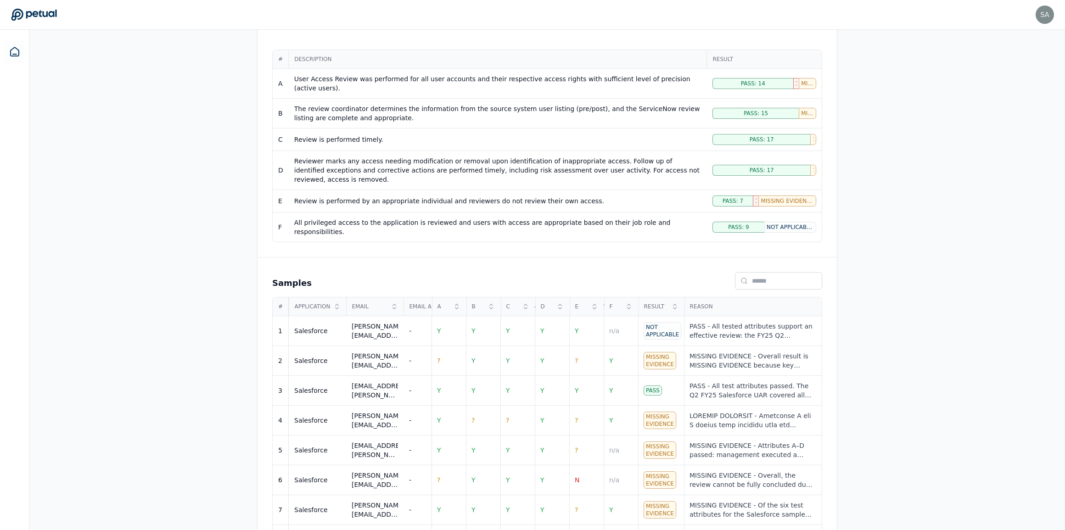
scroll to position [167, 0]
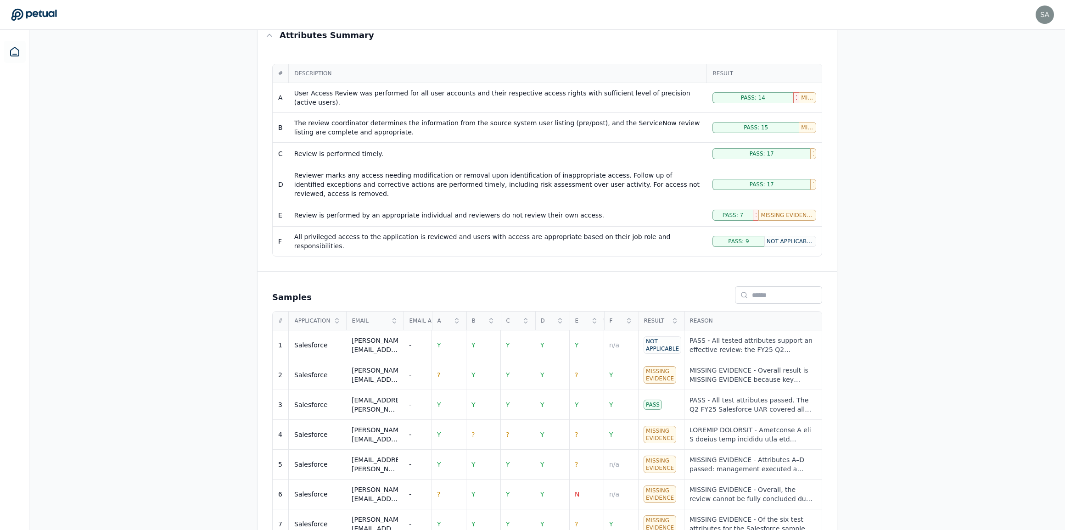
click at [163, 301] on div "Overview Test Attributes Sampling Supporting Files Results Work Paper Viewing: …" at bounding box center [547, 426] width 1036 height 914
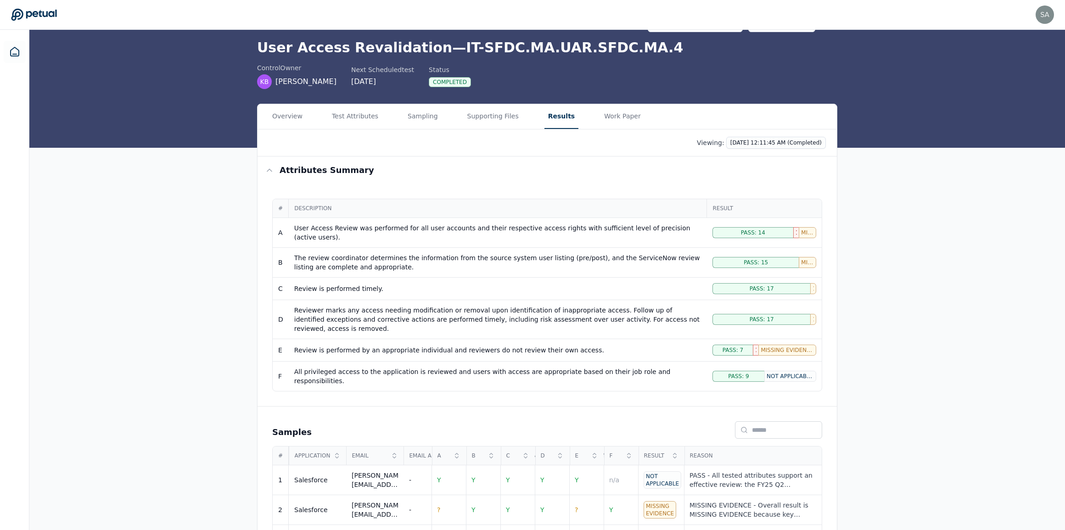
scroll to position [0, 0]
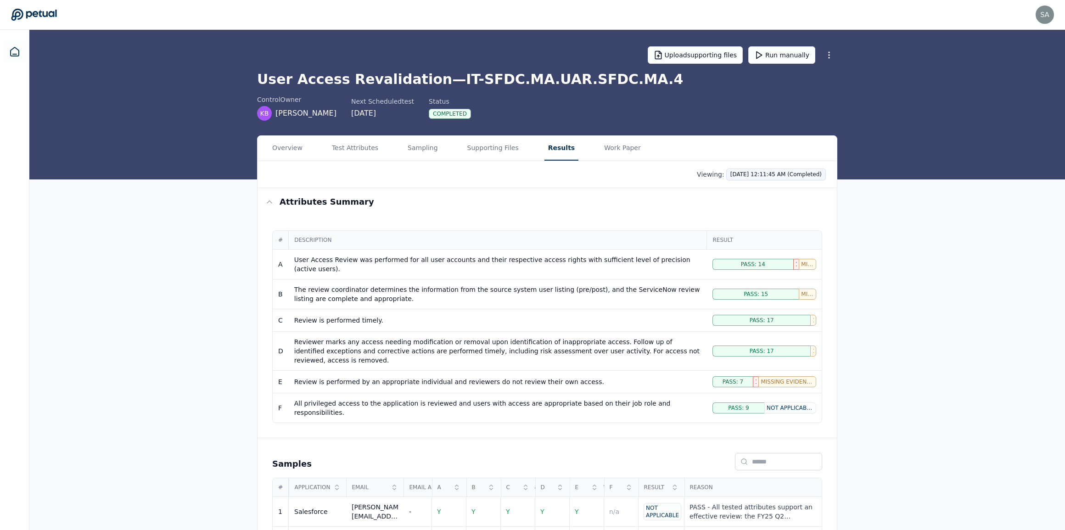
click at [817, 170] on html "[PERSON_NAME][EMAIL_ADDRESS][DOMAIN_NAME] [DOMAIN_NAME][EMAIL_ADDRESS][DOMAIN_N…" at bounding box center [532, 525] width 1065 height 1050
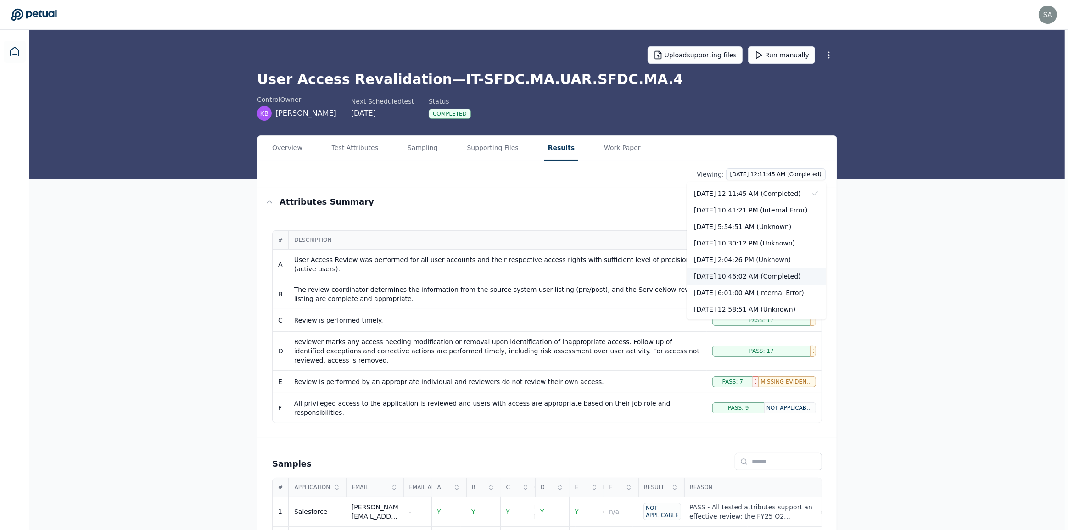
click at [779, 277] on div "[DATE] 10:46:02 AM (Completed)" at bounding box center [757, 276] width 140 height 17
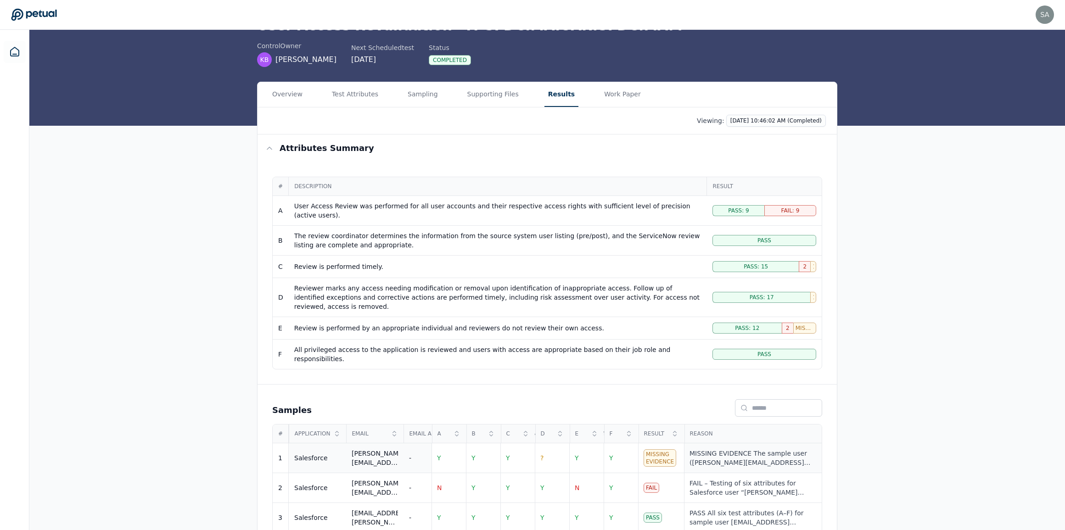
scroll to position [125, 0]
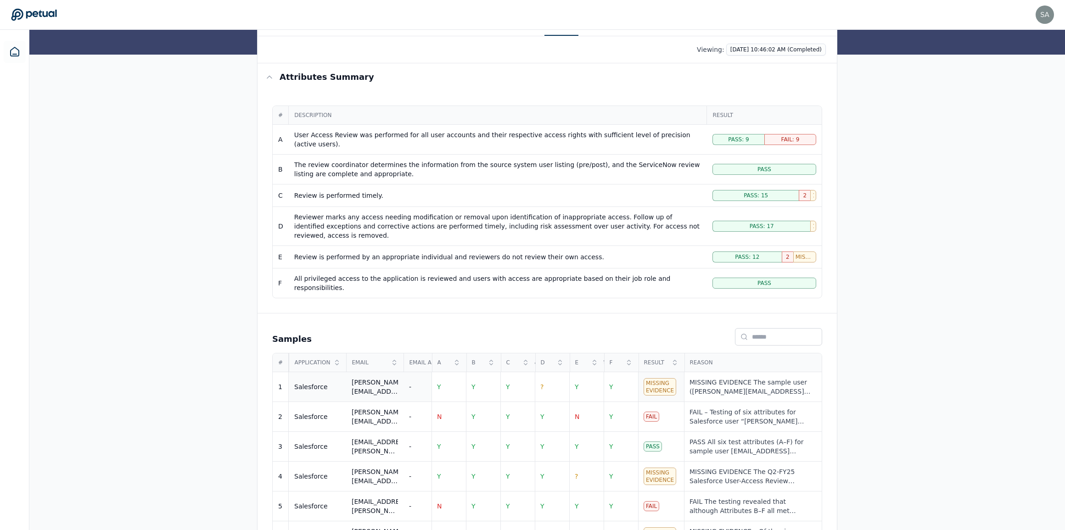
click at [659, 378] on div "Missing Evidence" at bounding box center [660, 386] width 33 height 17
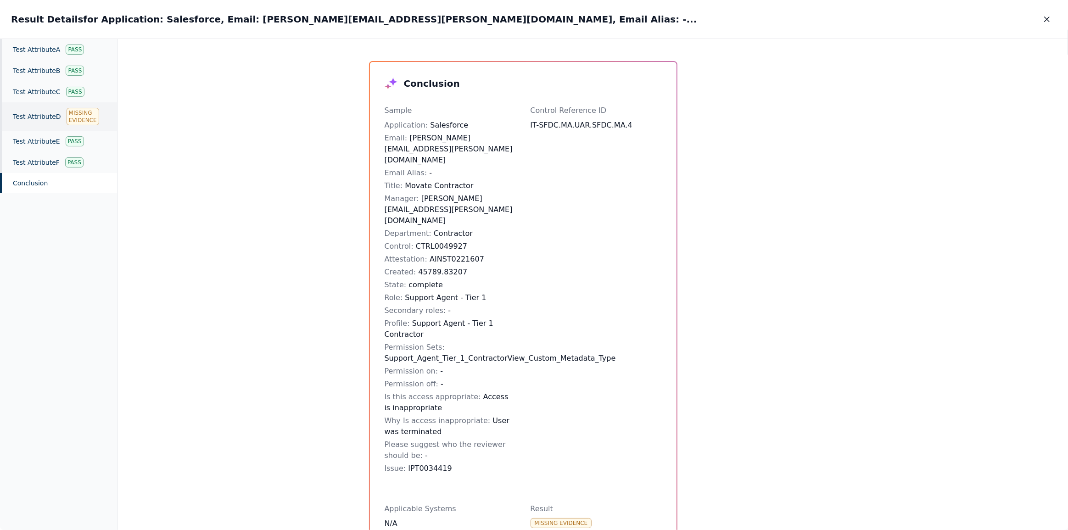
click at [45, 116] on div "Test Attribute D Missing Evidence" at bounding box center [58, 116] width 117 height 28
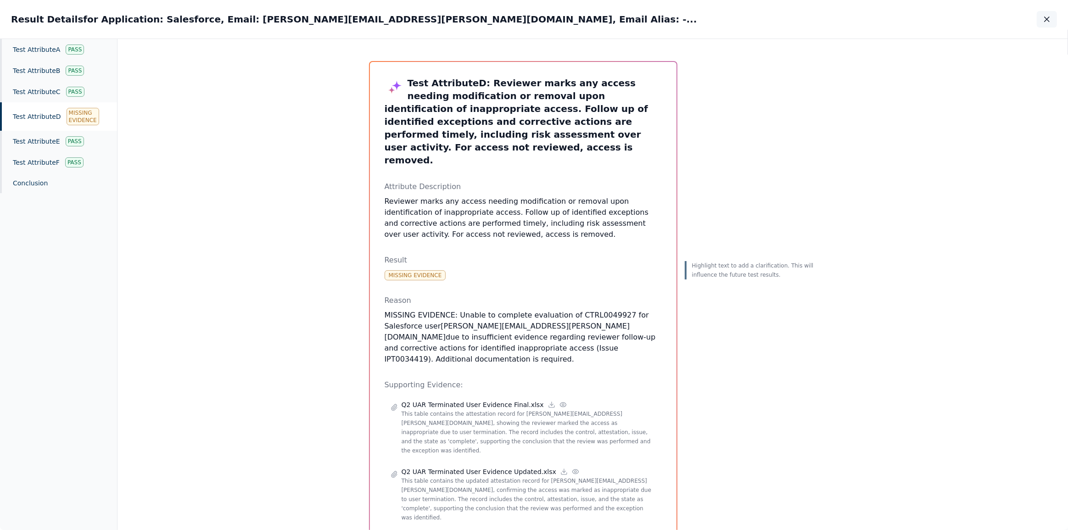
click at [1047, 18] on icon "button" at bounding box center [1047, 19] width 9 height 9
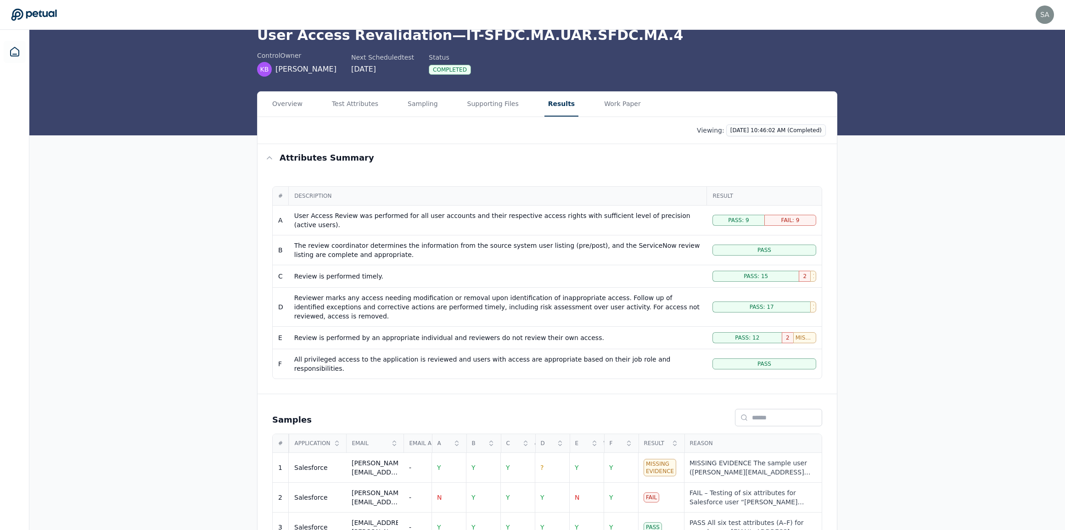
scroll to position [83, 0]
